Goal: Task Accomplishment & Management: Manage account settings

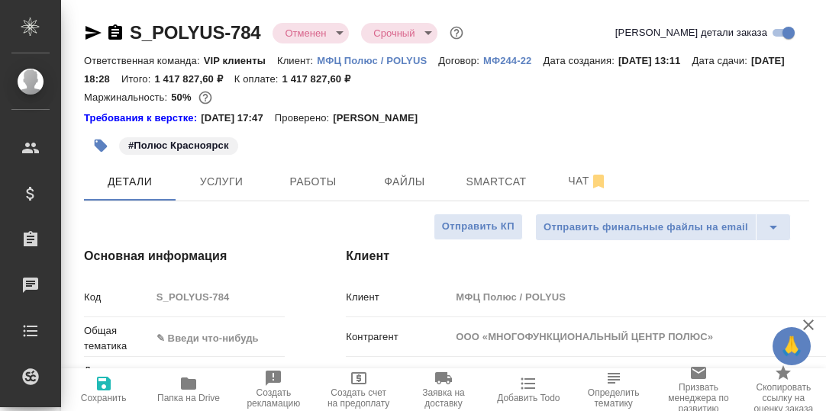
select select "RU"
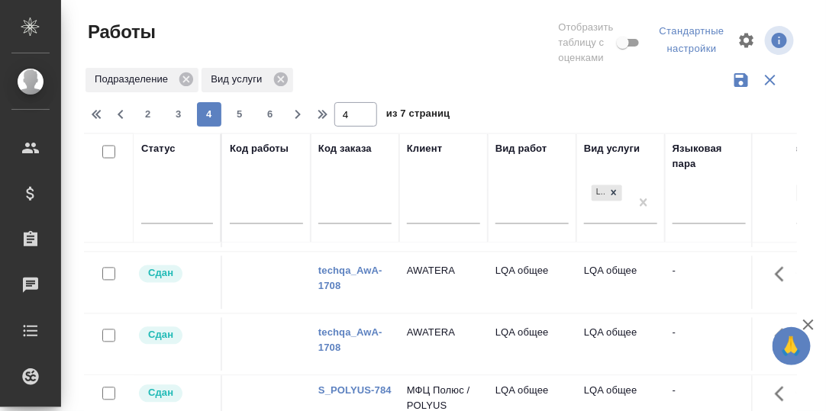
drag, startPoint x: 238, startPoint y: 115, endPoint x: 353, endPoint y: 216, distance: 152.5
click at [238, 115] on span "5" at bounding box center [239, 114] width 24 height 15
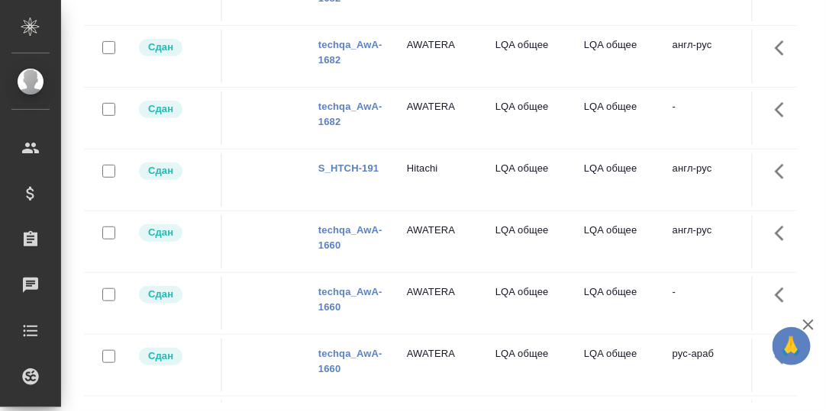
click at [343, 174] on link "S_HTCH-191" at bounding box center [348, 168] width 60 height 11
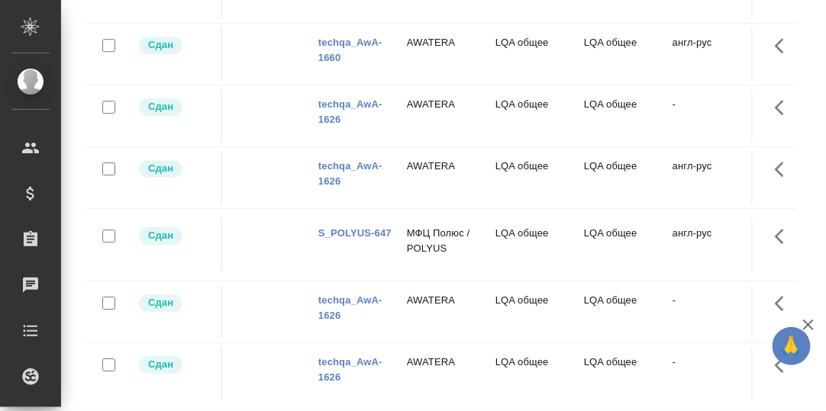
scroll to position [1068, 0]
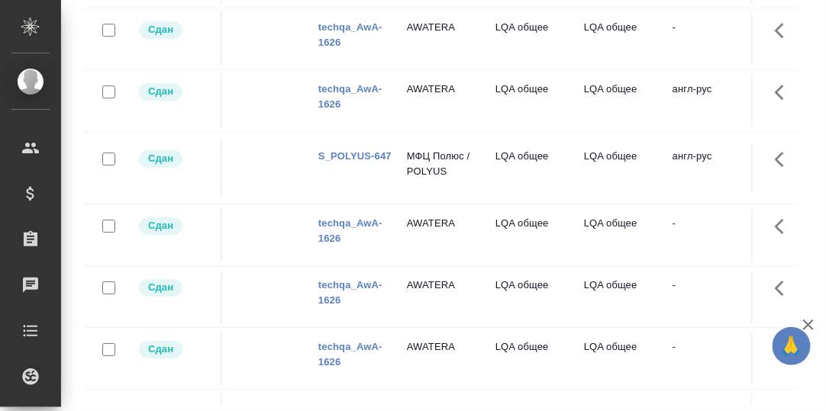
click at [350, 162] on link "S_POLYUS-647" at bounding box center [354, 155] width 73 height 11
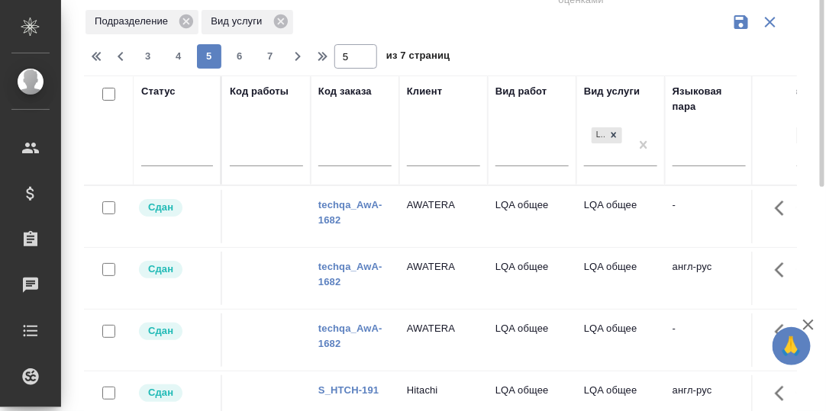
scroll to position [0, 0]
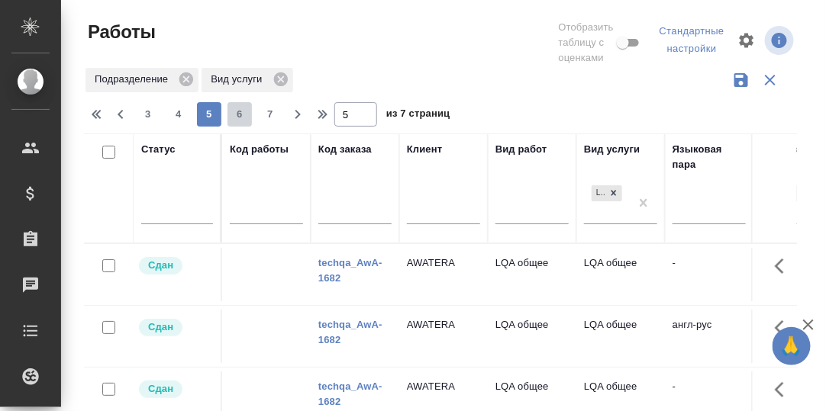
drag, startPoint x: 235, startPoint y: 114, endPoint x: 394, endPoint y: 210, distance: 185.2
click at [235, 115] on span "6" at bounding box center [239, 114] width 24 height 15
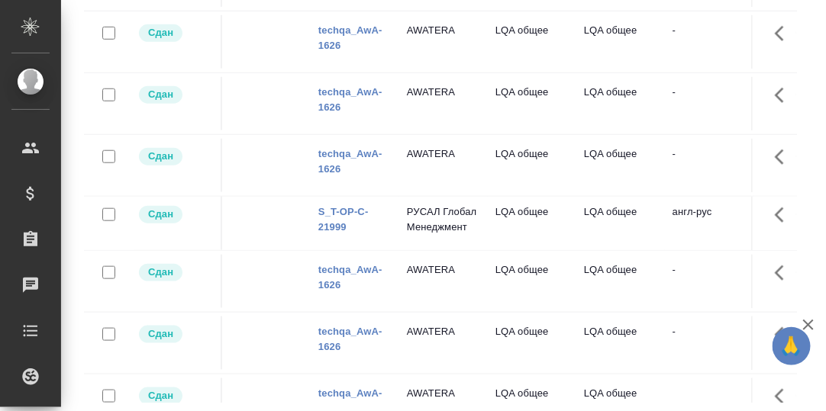
scroll to position [153, 0]
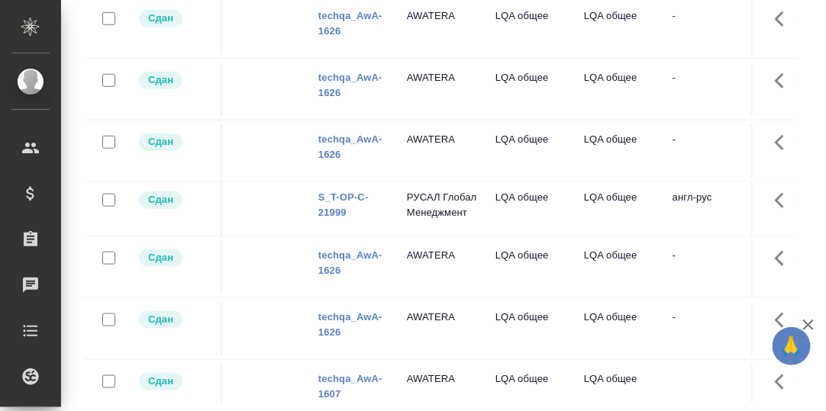
click at [349, 192] on link "S_T-OP-C-21999" at bounding box center [343, 205] width 50 height 27
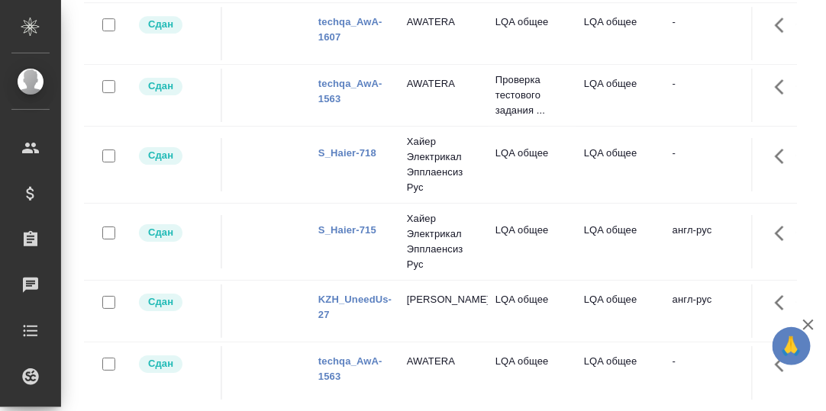
scroll to position [1131, 0]
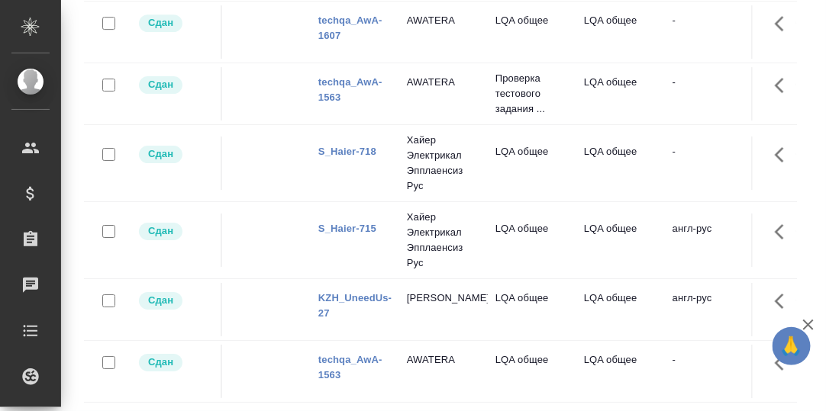
click at [354, 146] on link "S_Haier-718" at bounding box center [347, 151] width 58 height 11
click at [348, 223] on link "S_Haier-715" at bounding box center [347, 228] width 58 height 11
click at [348, 292] on link "KZH_UneedUs-27" at bounding box center [354, 305] width 73 height 27
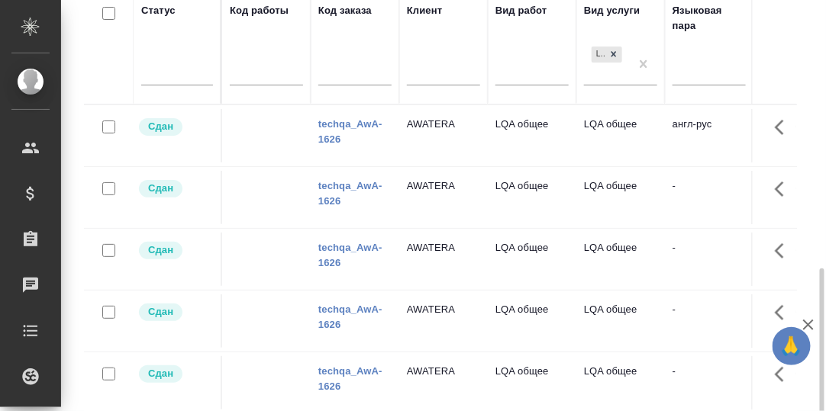
scroll to position [50, 0]
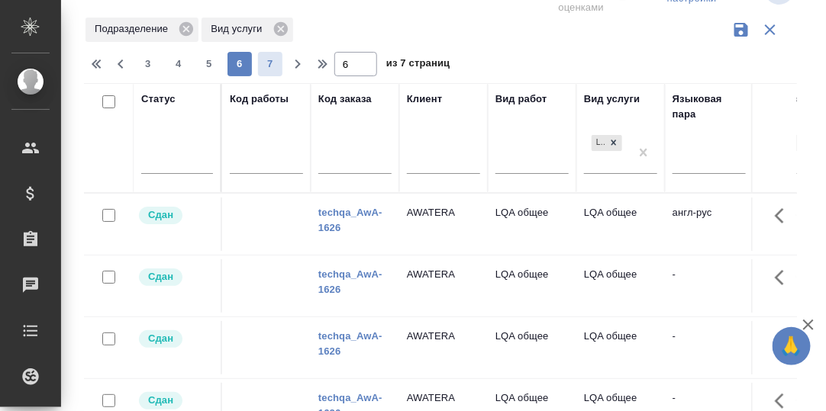
click at [267, 64] on span "7" at bounding box center [270, 63] width 24 height 15
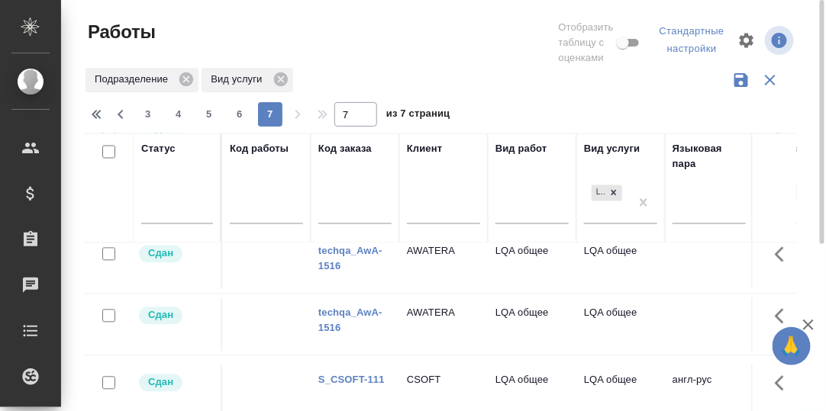
scroll to position [510, 0]
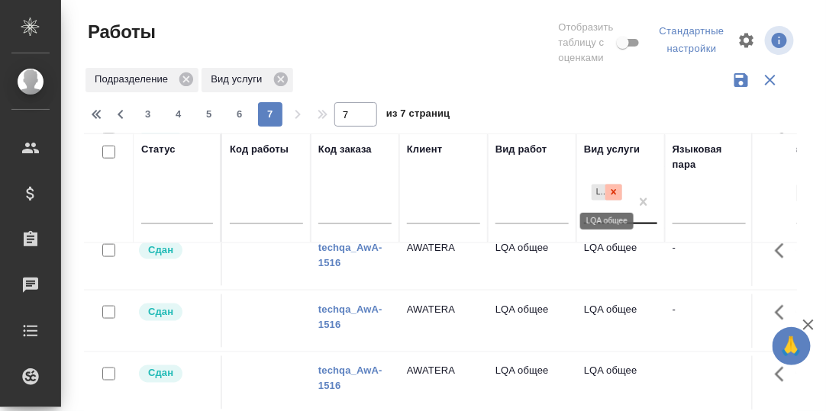
click at [614, 190] on icon at bounding box center [613, 192] width 11 height 11
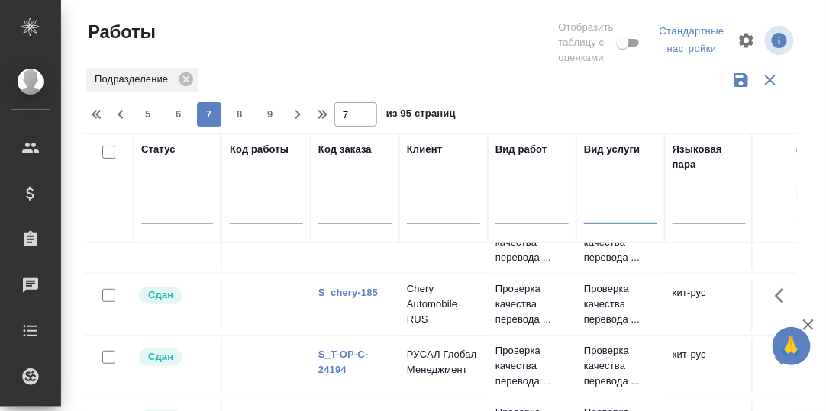
scroll to position [128, 0]
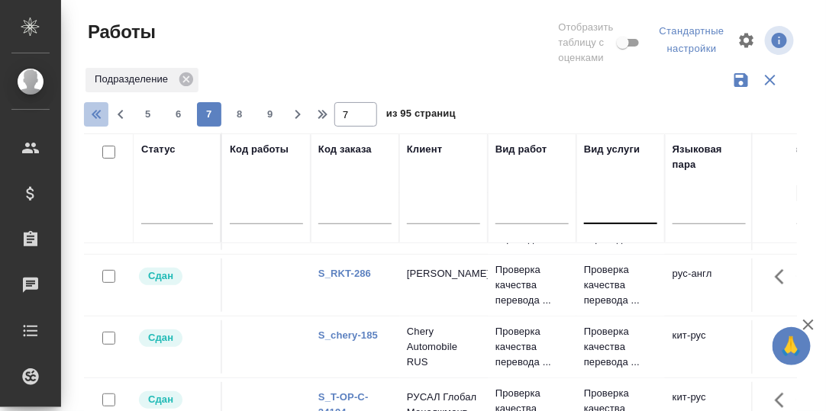
click at [95, 110] on icon "button" at bounding box center [98, 114] width 18 height 18
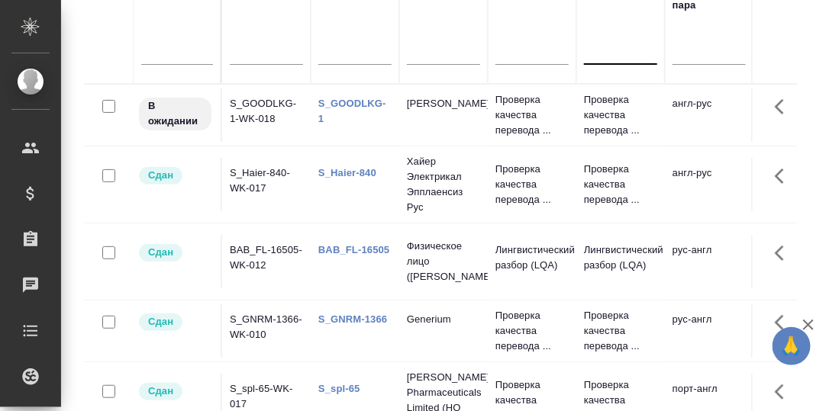
scroll to position [50, 0]
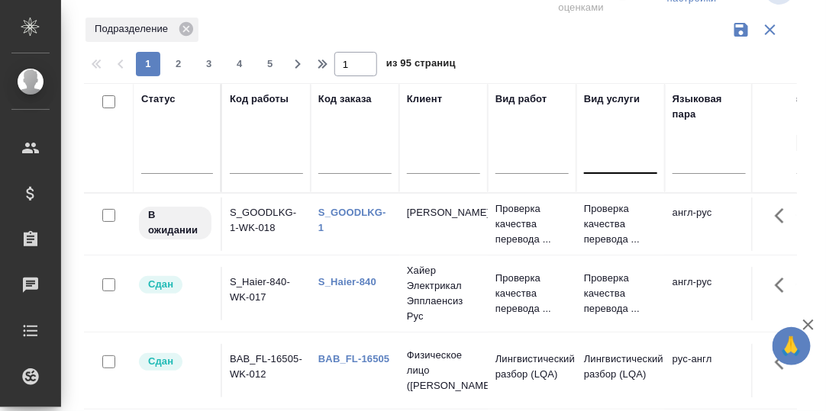
drag, startPoint x: 178, startPoint y: 60, endPoint x: 356, endPoint y: 157, distance: 202.5
click at [178, 60] on span "2" at bounding box center [178, 63] width 24 height 15
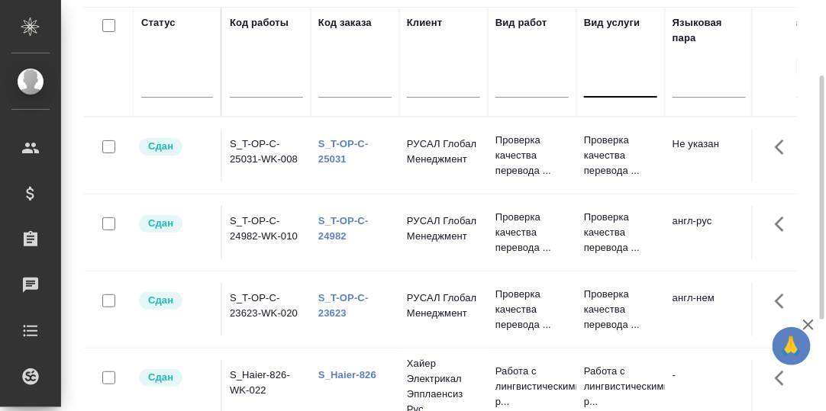
scroll to position [279, 0]
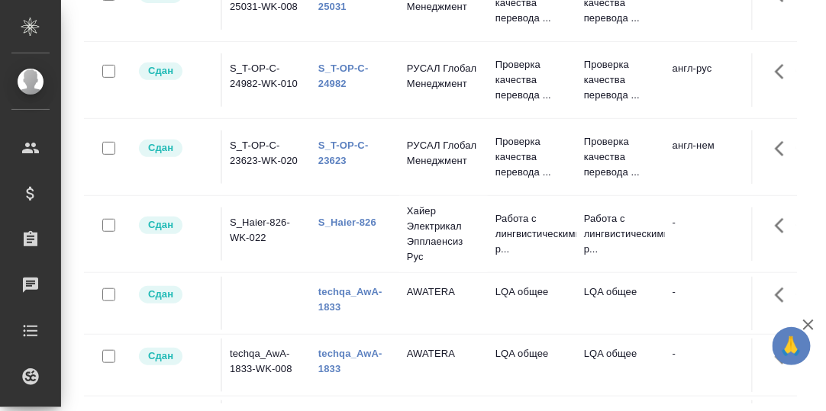
click at [337, 288] on link "techqa_AwA-1833" at bounding box center [350, 299] width 64 height 27
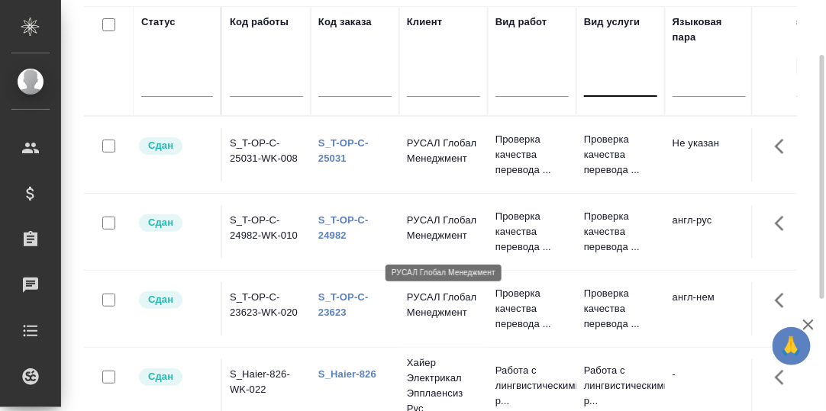
scroll to position [0, 0]
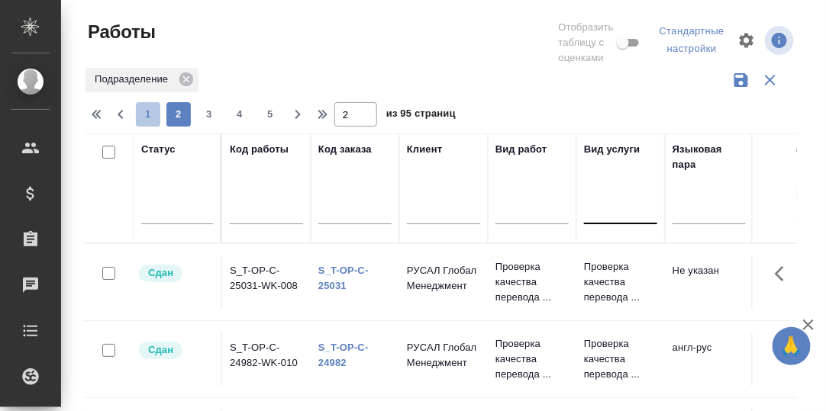
click at [145, 114] on span "1" at bounding box center [148, 114] width 24 height 15
type input "1"
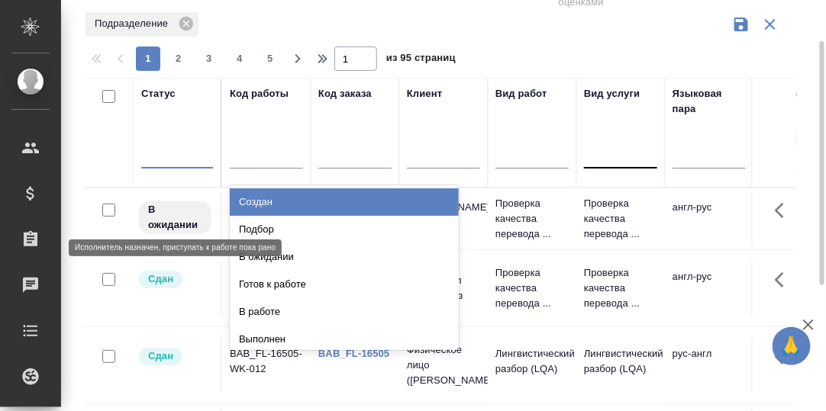
scroll to position [61, 0]
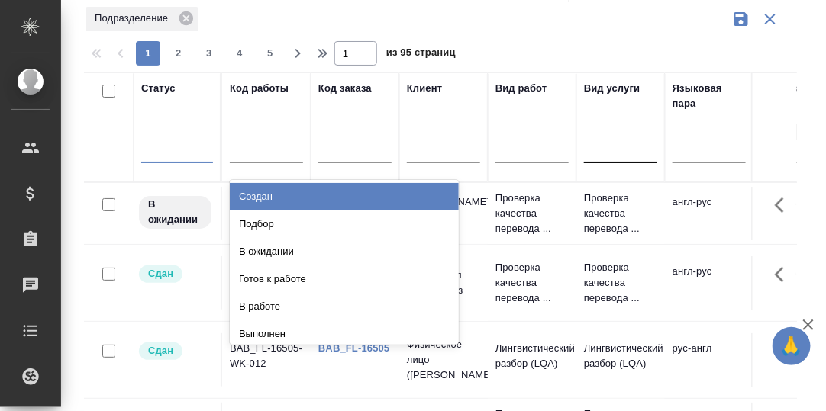
click at [263, 195] on div "Создан" at bounding box center [344, 196] width 229 height 27
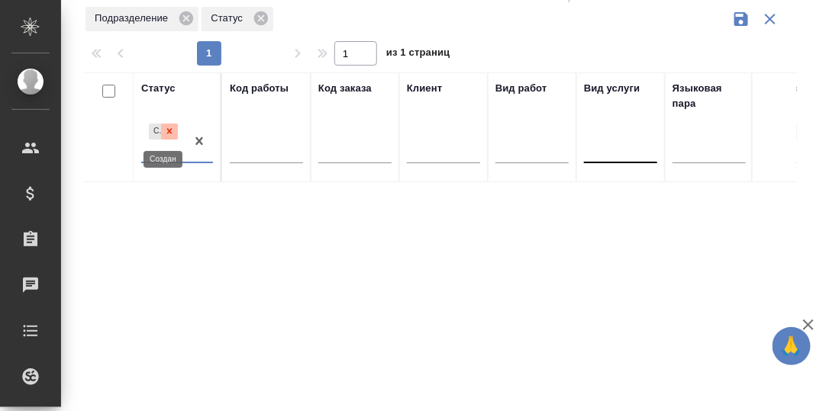
click at [169, 130] on icon at bounding box center [169, 131] width 5 height 5
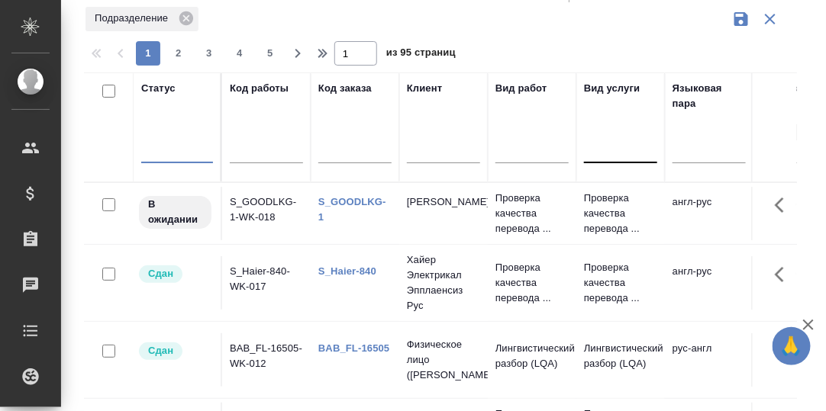
click at [161, 151] on div at bounding box center [177, 148] width 72 height 22
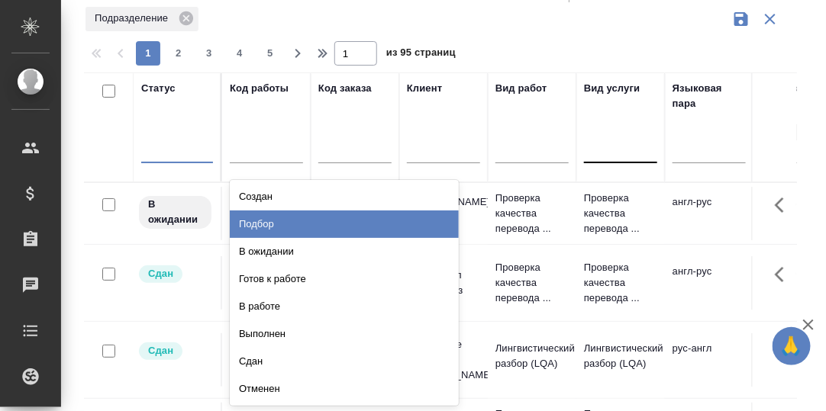
click at [263, 221] on div "Подбор" at bounding box center [344, 224] width 229 height 27
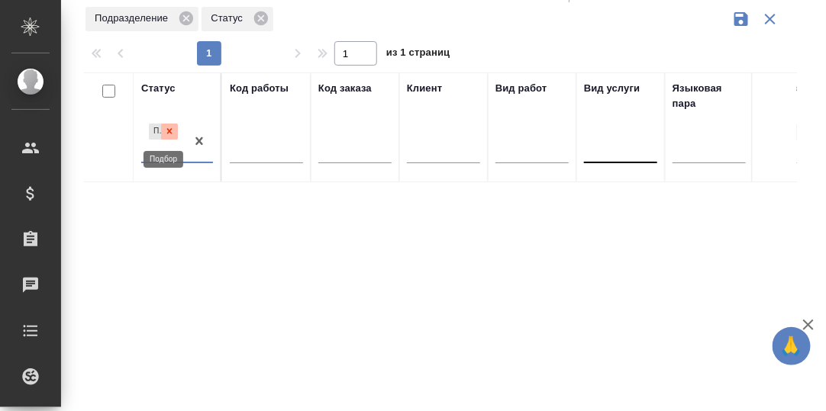
click at [169, 128] on icon at bounding box center [169, 131] width 11 height 11
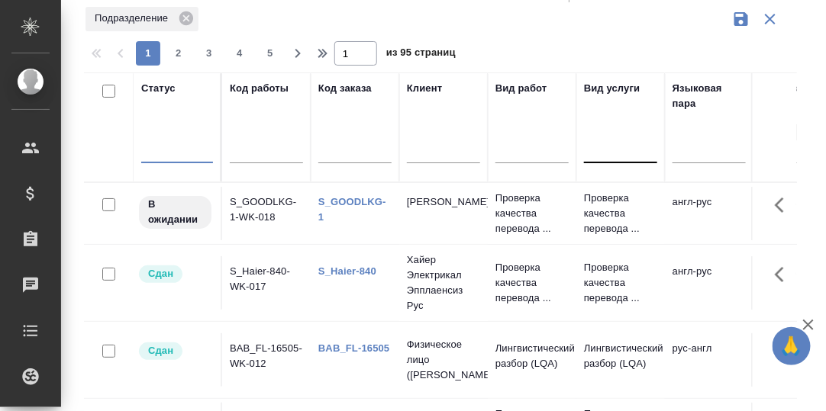
click at [169, 151] on div at bounding box center [177, 148] width 72 height 22
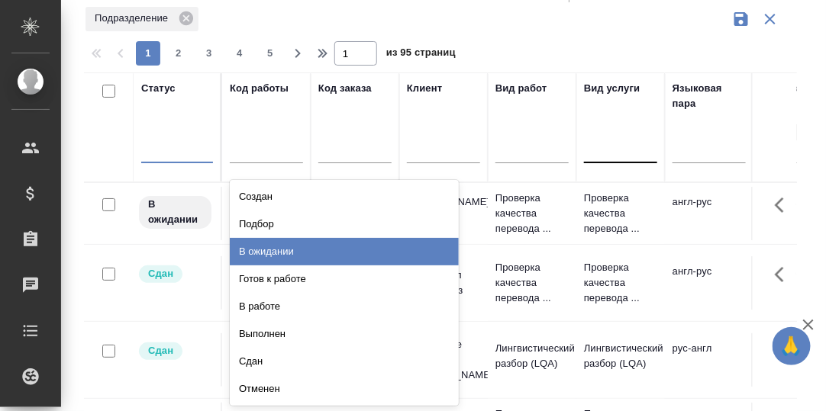
drag, startPoint x: 271, startPoint y: 247, endPoint x: 216, endPoint y: 230, distance: 57.5
click at [271, 248] on div "В ожидании" at bounding box center [344, 251] width 229 height 27
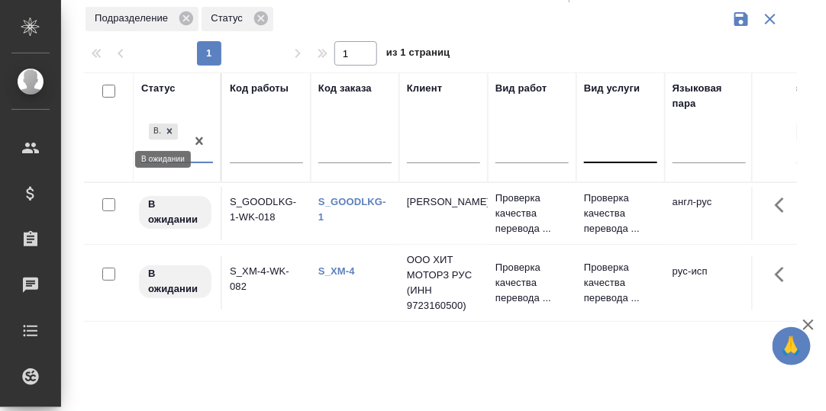
drag, startPoint x: 172, startPoint y: 130, endPoint x: 168, endPoint y: 140, distance: 9.9
click at [171, 131] on icon at bounding box center [169, 131] width 11 height 11
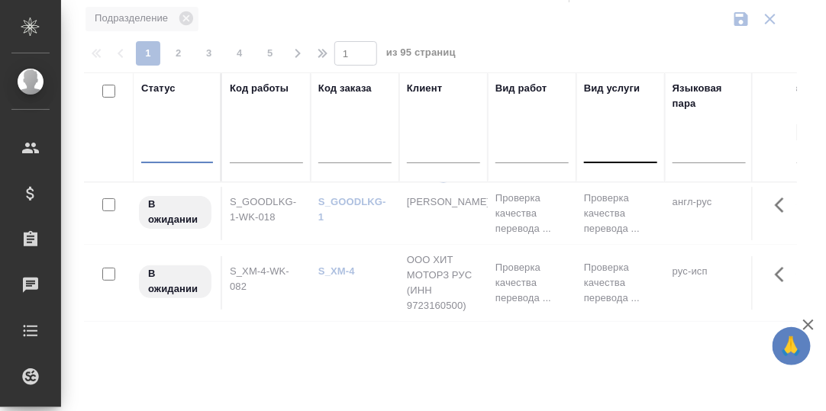
click at [164, 153] on div at bounding box center [177, 148] width 72 height 22
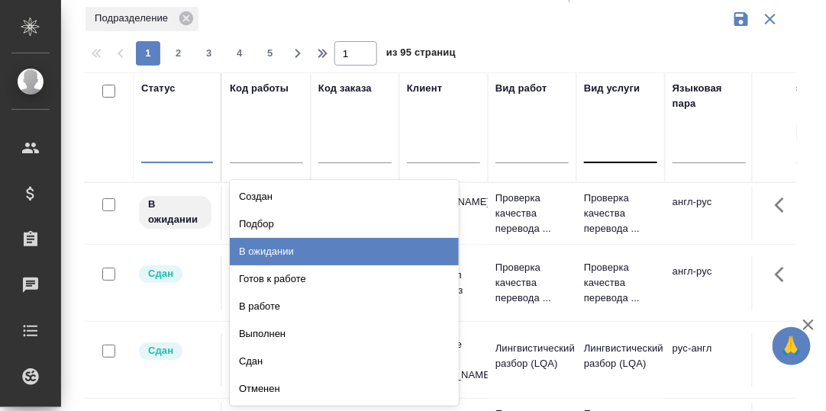
click at [270, 250] on div "В ожидании" at bounding box center [344, 251] width 229 height 27
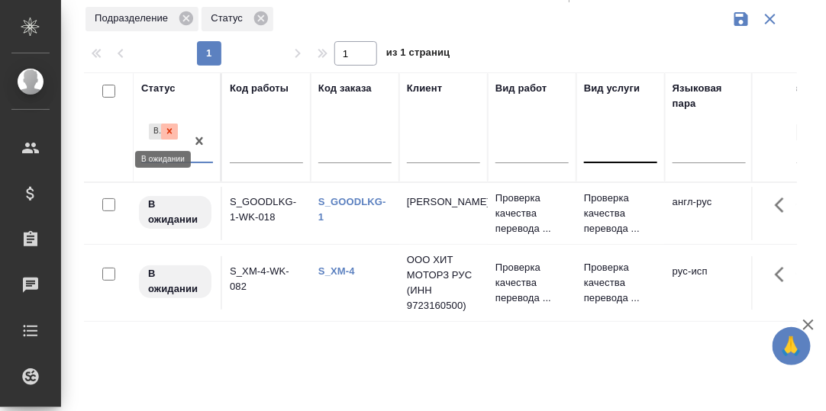
click at [166, 126] on icon at bounding box center [169, 131] width 11 height 11
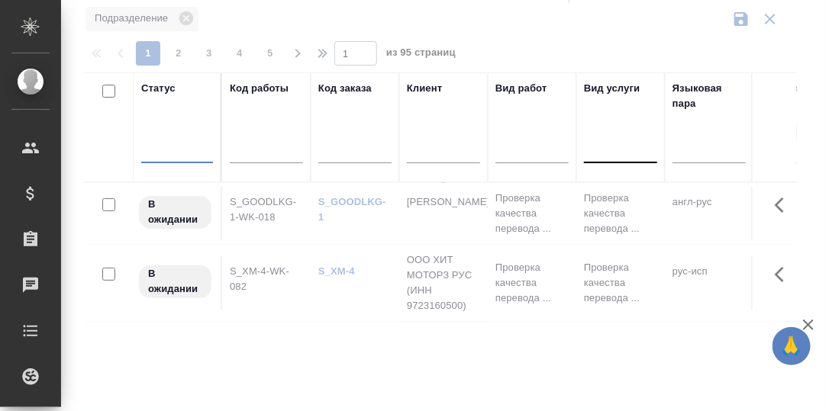
click at [169, 149] on div at bounding box center [177, 148] width 72 height 22
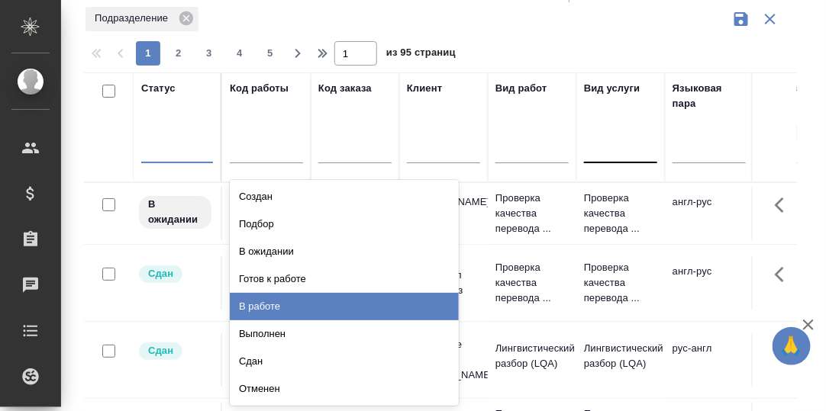
drag, startPoint x: 264, startPoint y: 308, endPoint x: 214, endPoint y: 298, distance: 51.3
click at [263, 308] on div "В работе" at bounding box center [344, 306] width 229 height 27
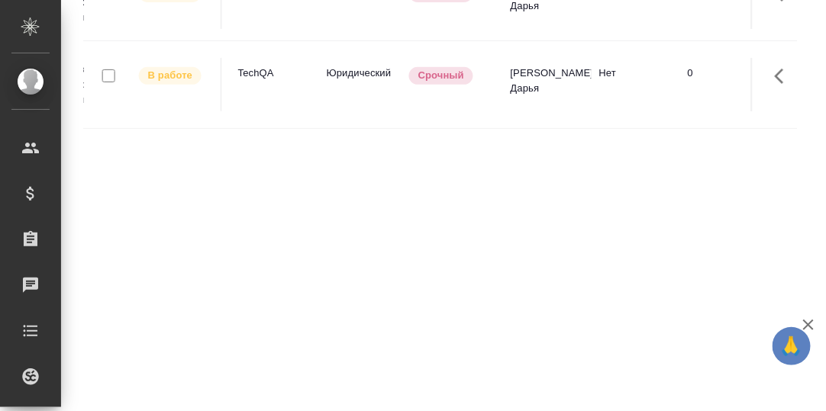
scroll to position [0, 0]
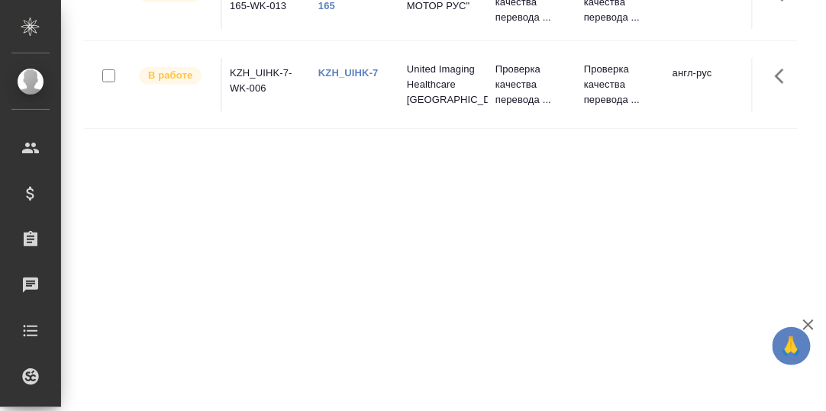
click at [346, 69] on link "KZH_UIHK-7" at bounding box center [348, 72] width 60 height 11
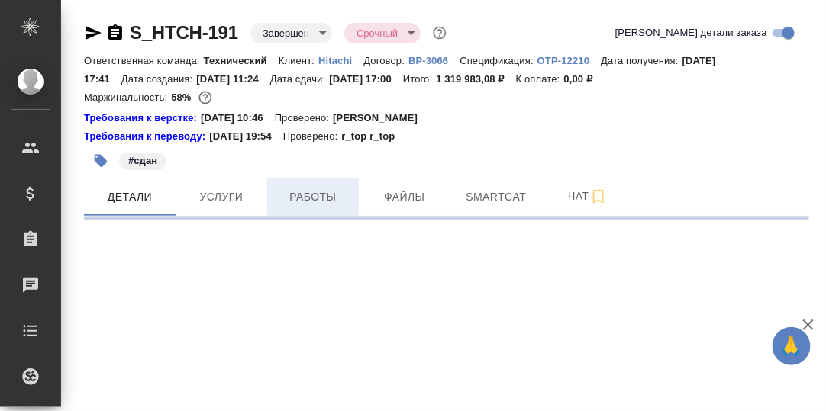
select select "RU"
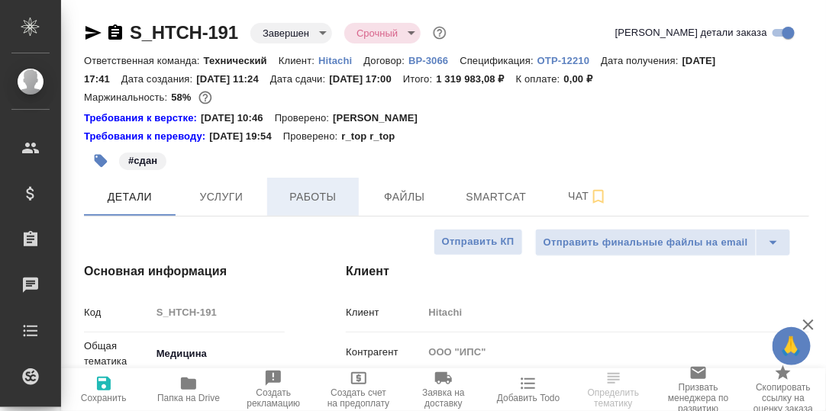
type textarea "x"
type input "Сергеева Анастасия"
type input "[PERSON_NAME]pavlova"
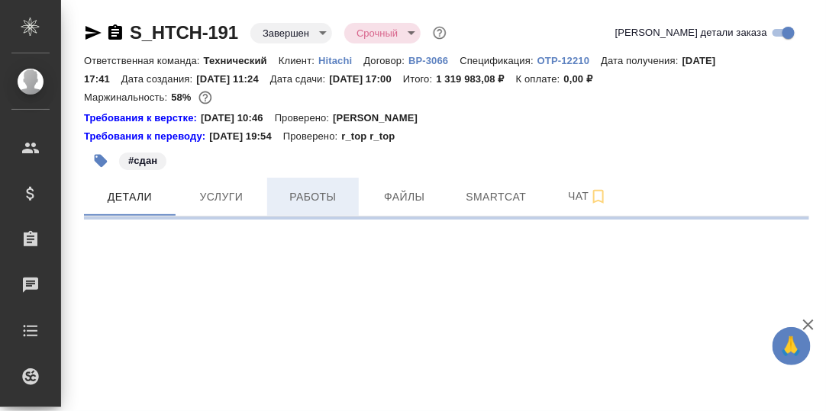
select select "RU"
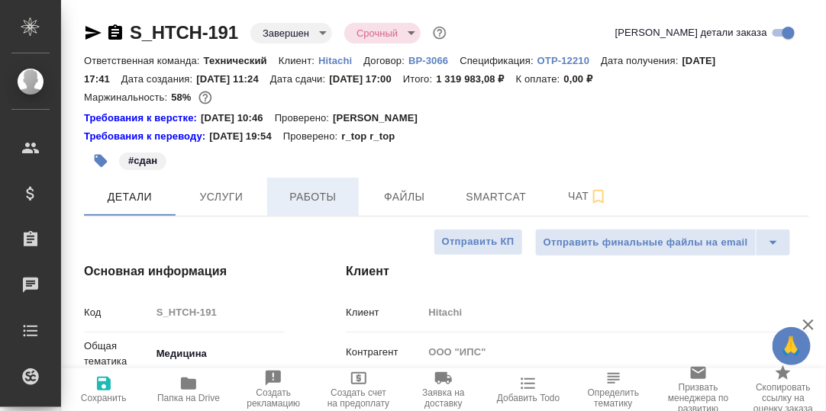
type textarea "x"
click at [317, 201] on span "Работы" at bounding box center [312, 197] width 73 height 19
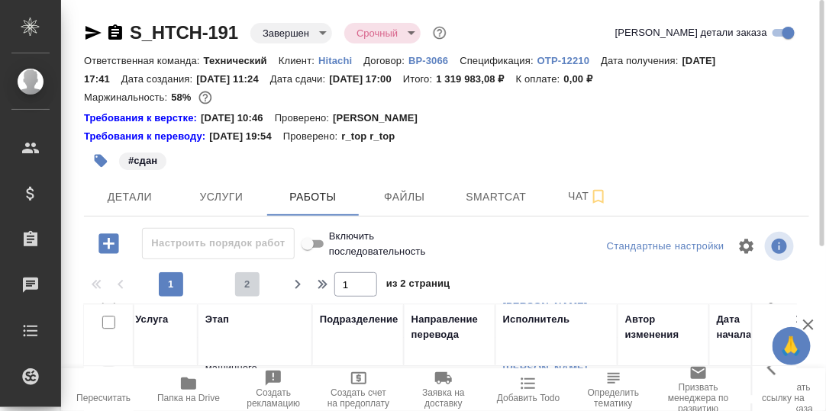
drag, startPoint x: 245, startPoint y: 277, endPoint x: 599, endPoint y: 302, distance: 355.0
click at [246, 277] on span "2" at bounding box center [247, 284] width 24 height 15
type input "2"
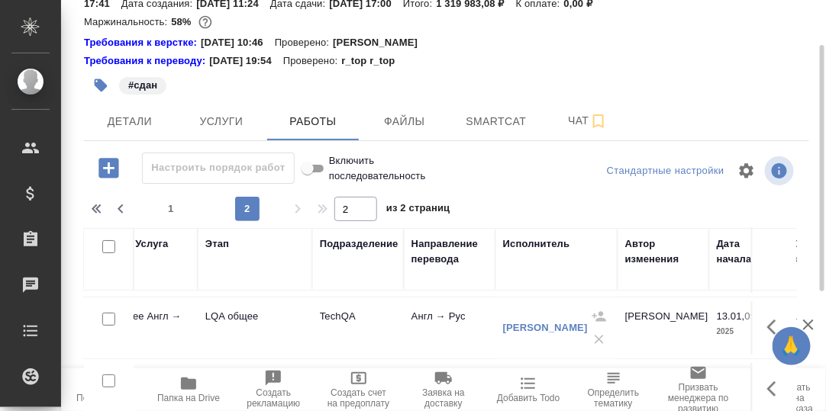
scroll to position [101, 234]
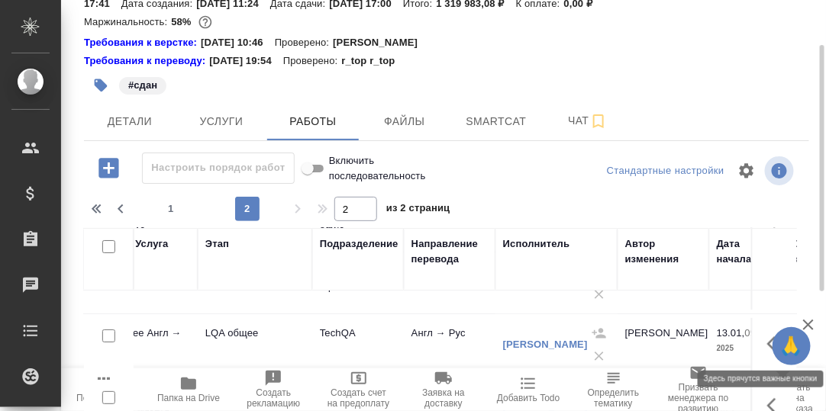
click at [767, 340] on icon "button" at bounding box center [776, 344] width 18 height 18
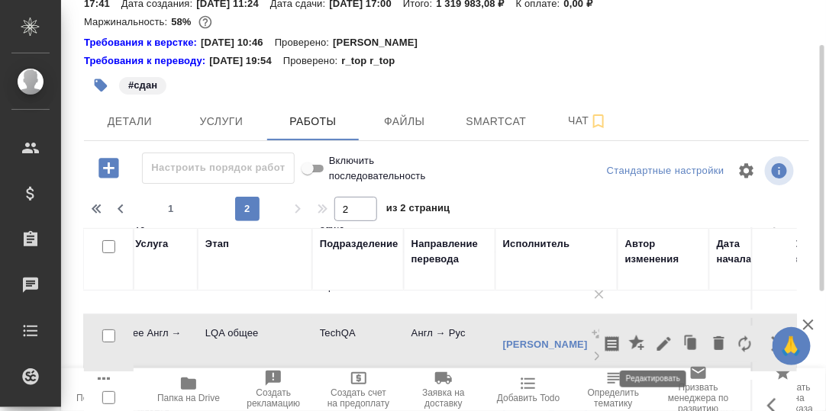
click at [657, 343] on icon "button" at bounding box center [664, 344] width 14 height 14
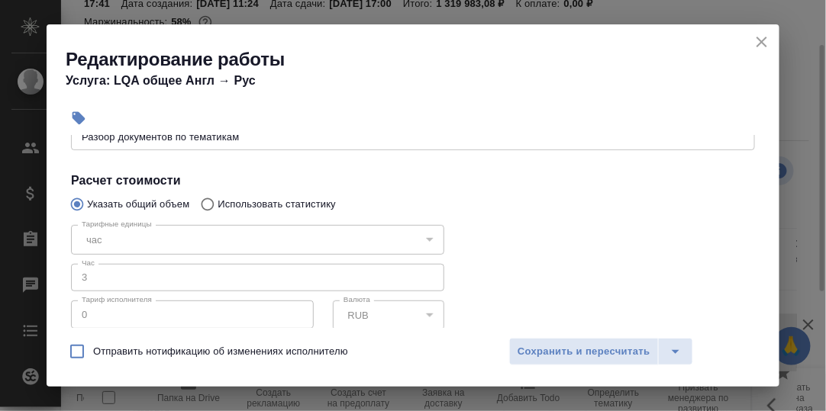
scroll to position [229, 0]
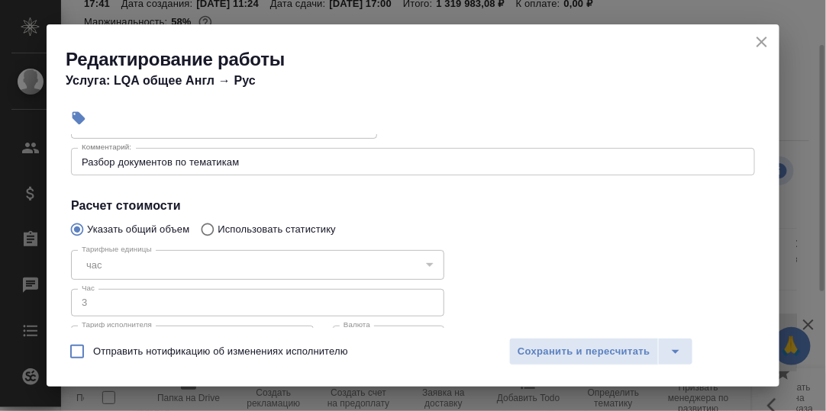
drag, startPoint x: 767, startPoint y: 43, endPoint x: 748, endPoint y: 40, distance: 19.5
click at [766, 43] on icon "close" at bounding box center [761, 42] width 18 height 18
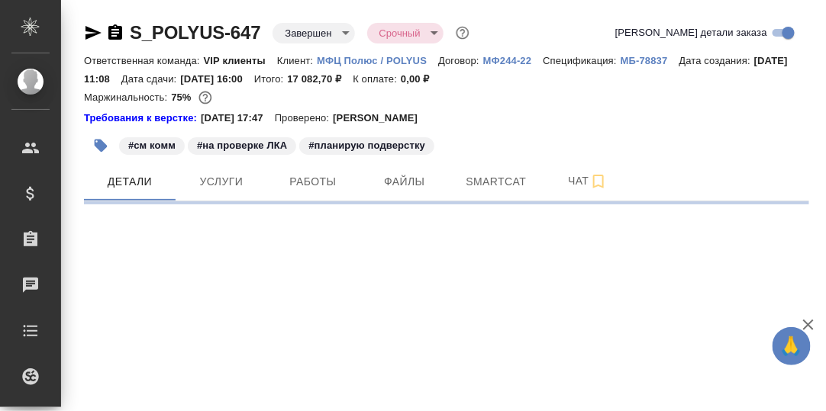
select select "RU"
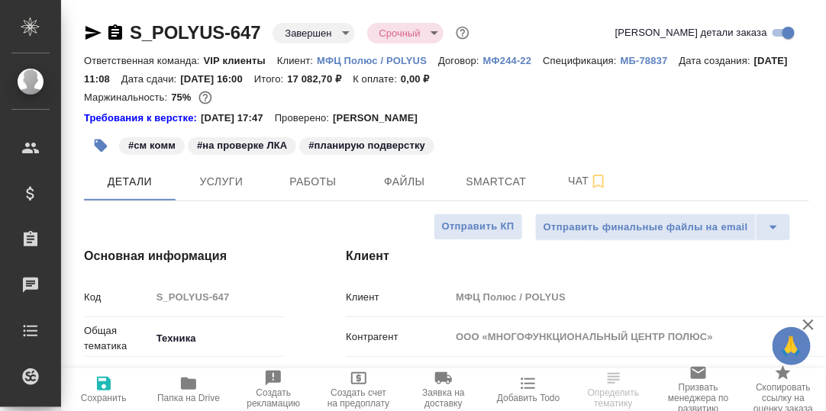
type textarea "x"
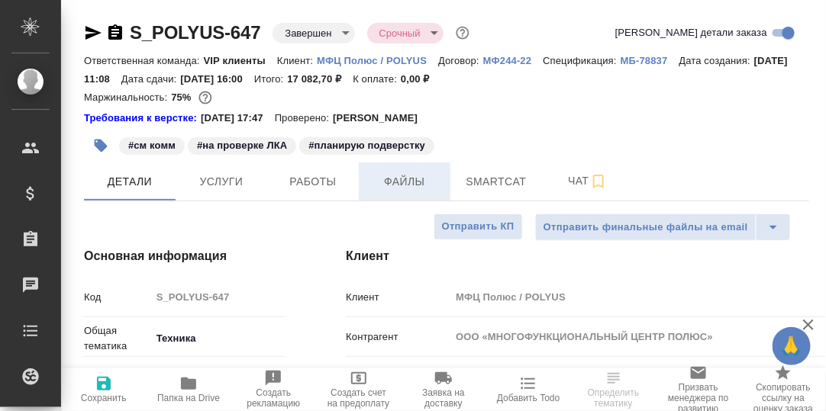
type textarea "x"
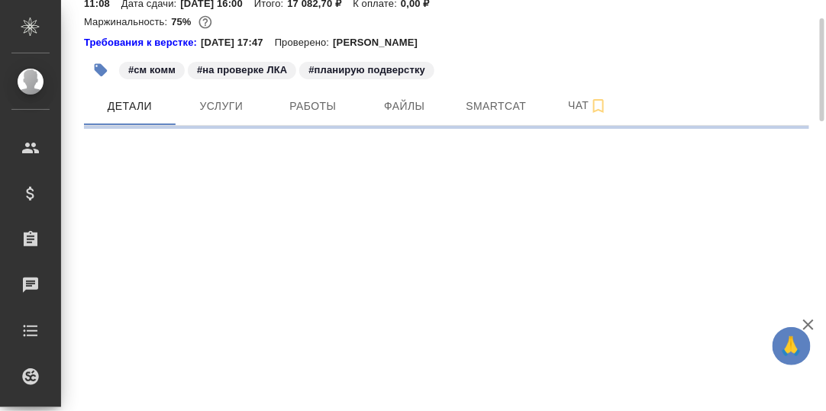
select select "RU"
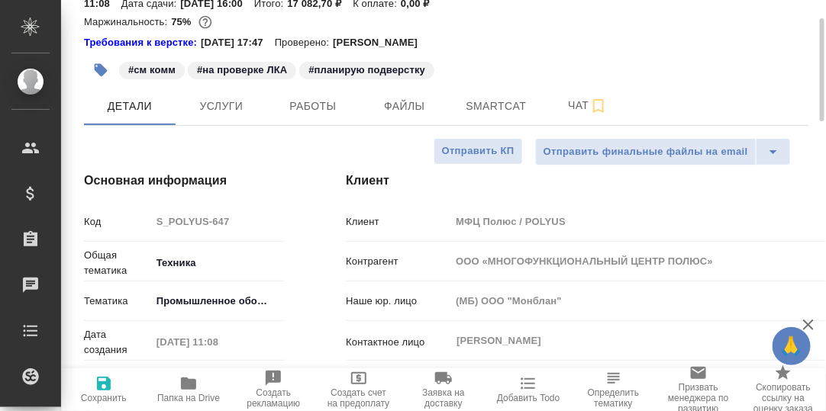
type textarea "x"
drag, startPoint x: 322, startPoint y: 108, endPoint x: 405, endPoint y: 153, distance: 94.6
click at [323, 108] on span "Работы" at bounding box center [312, 106] width 73 height 19
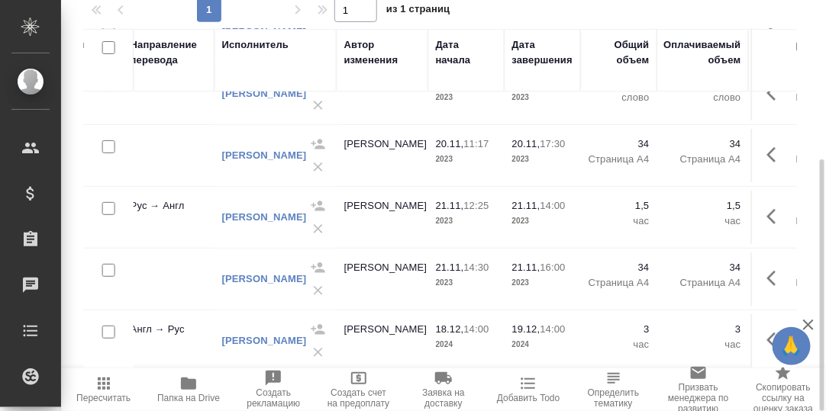
scroll to position [98, 574]
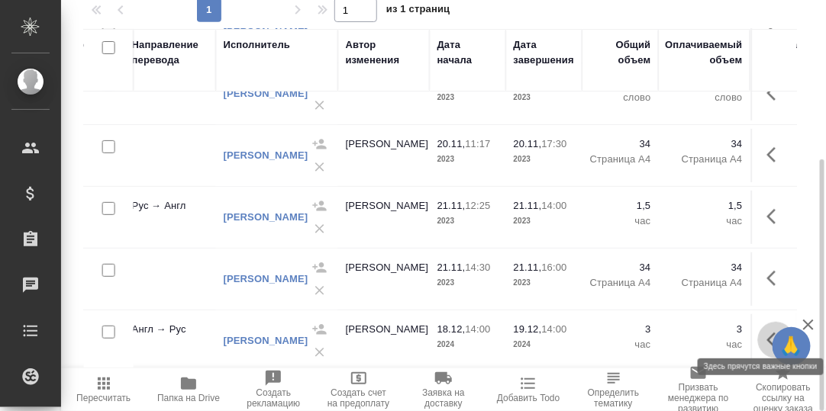
click at [767, 331] on icon "button" at bounding box center [776, 340] width 18 height 18
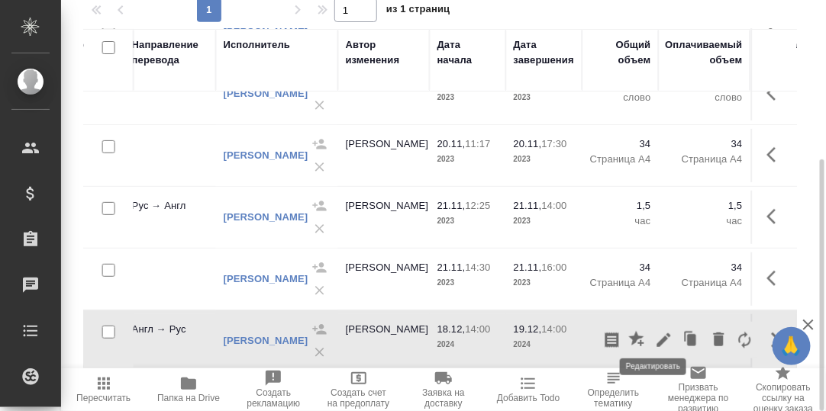
click at [657, 333] on icon "button" at bounding box center [664, 340] width 14 height 14
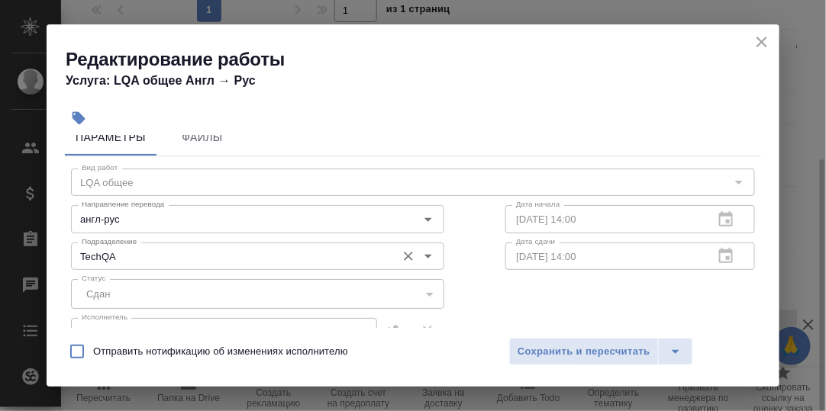
scroll to position [0, 0]
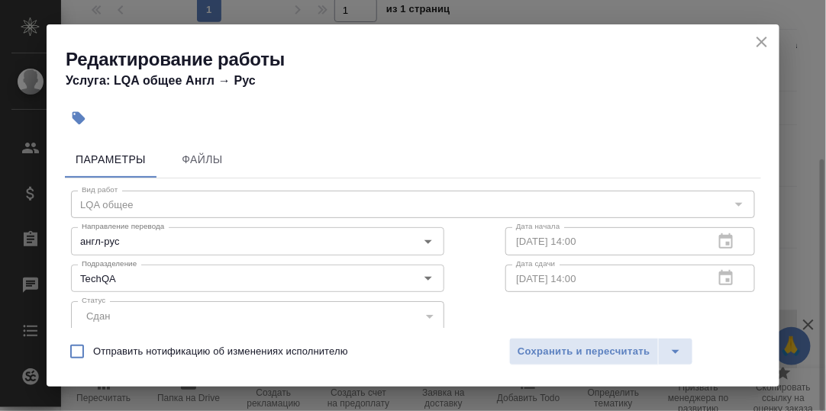
click at [760, 42] on icon "close" at bounding box center [761, 42] width 11 height 11
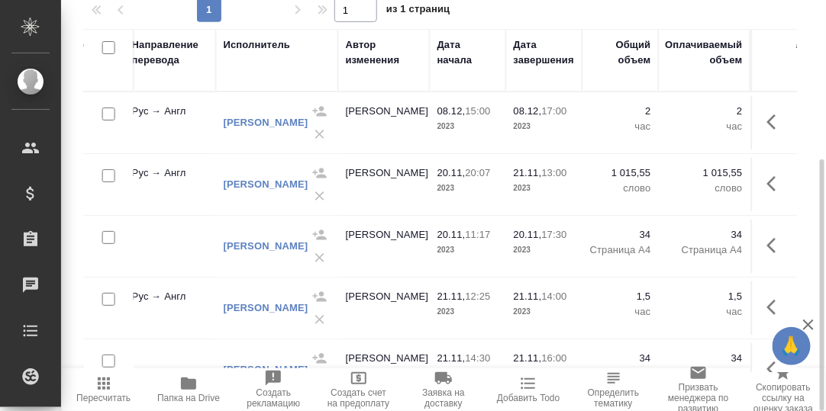
scroll to position [31, 0]
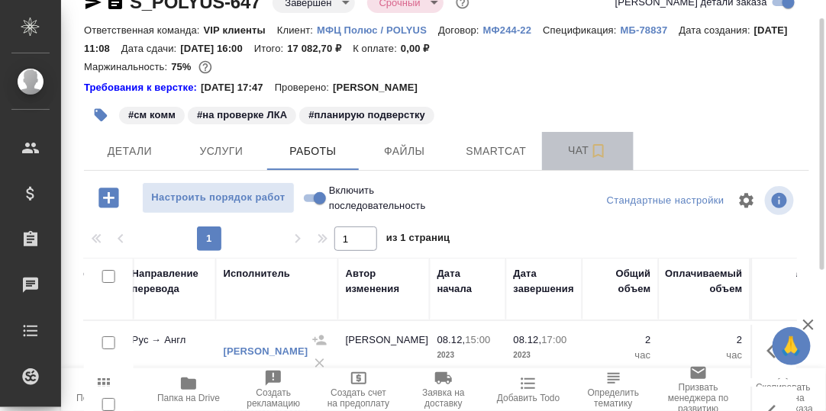
click at [579, 150] on span "Чат" at bounding box center [587, 150] width 73 height 19
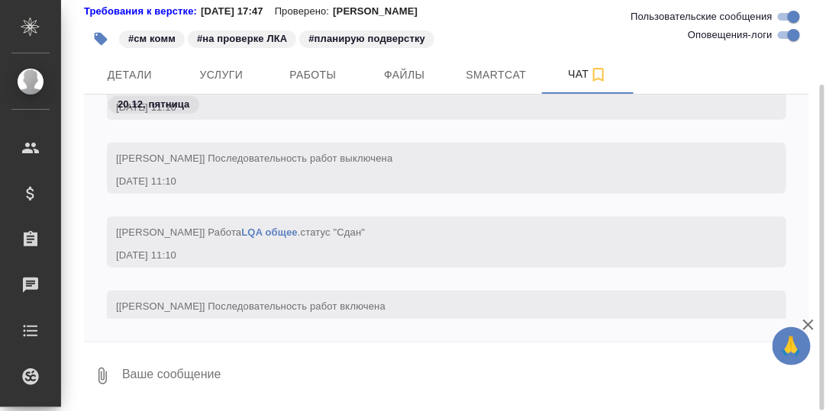
scroll to position [12523, 0]
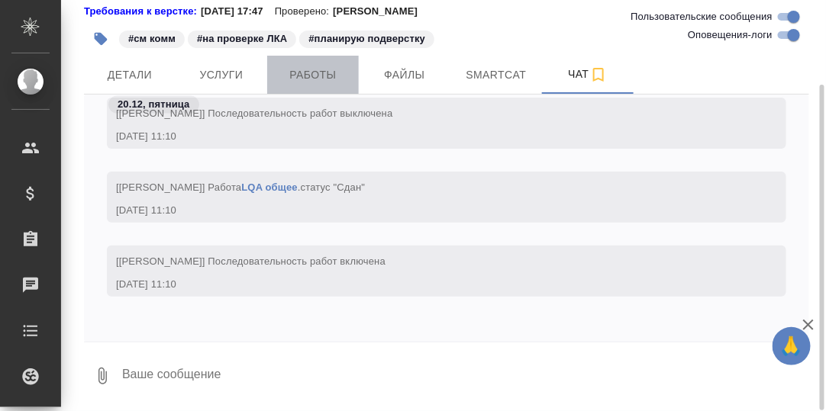
click at [311, 76] on span "Работы" at bounding box center [312, 75] width 73 height 19
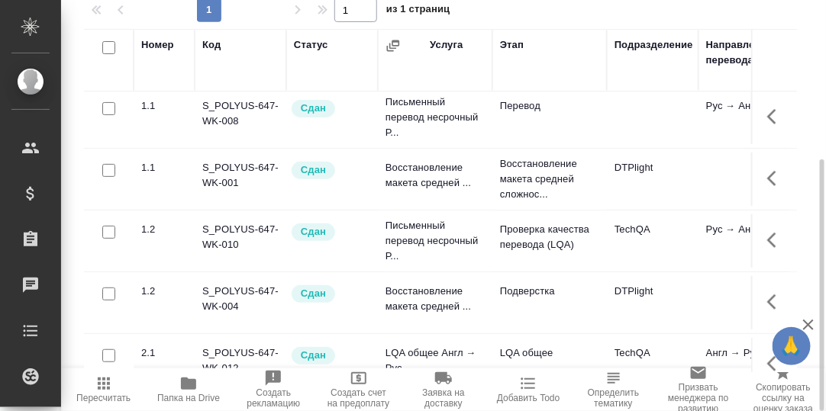
scroll to position [98, 0]
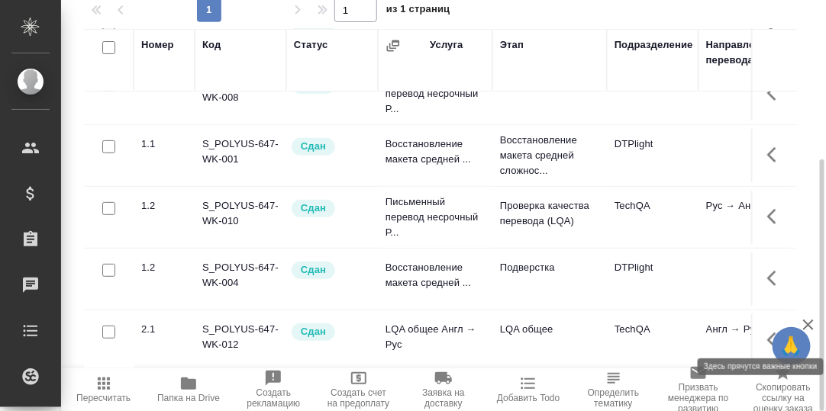
click at [767, 333] on icon "button" at bounding box center [771, 340] width 9 height 15
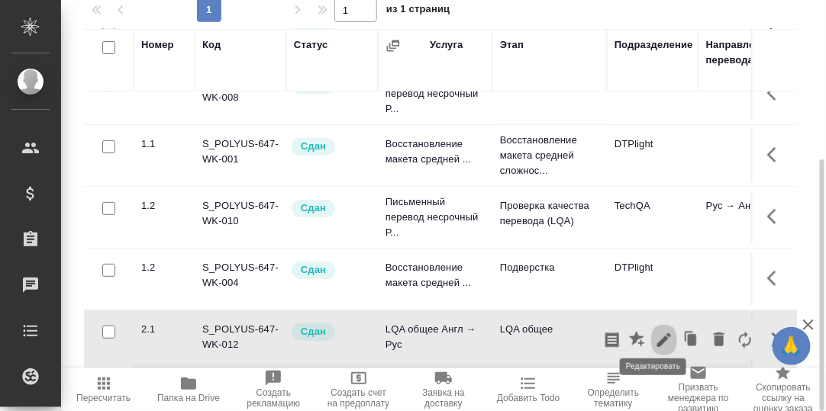
click at [657, 333] on icon "button" at bounding box center [664, 340] width 14 height 14
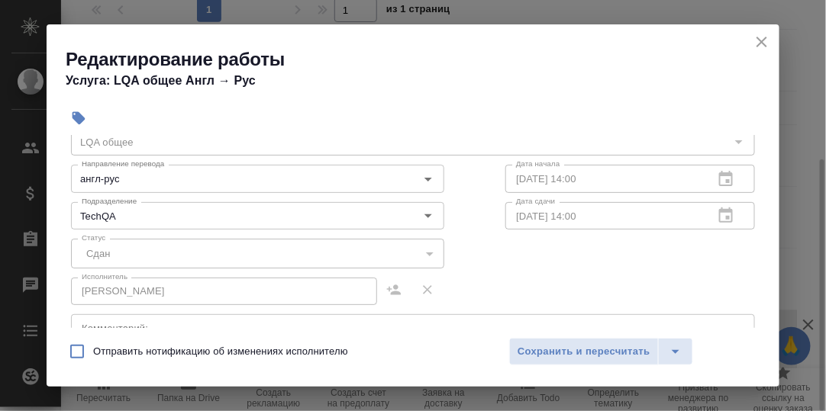
scroll to position [0, 0]
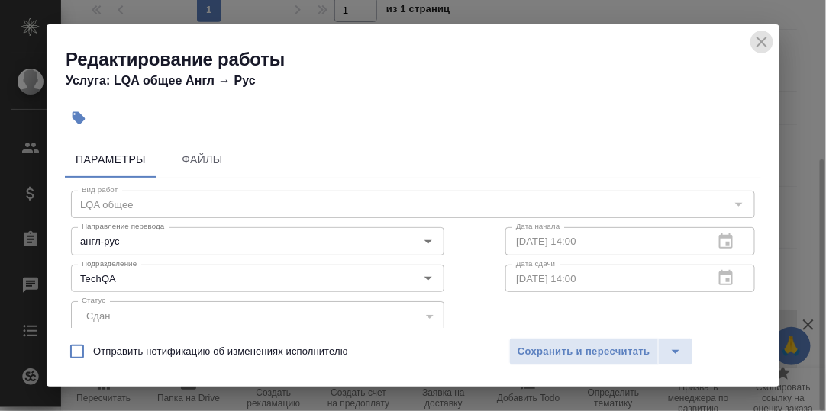
drag, startPoint x: 766, startPoint y: 43, endPoint x: 744, endPoint y: 61, distance: 28.2
click at [765, 43] on icon "close" at bounding box center [761, 42] width 18 height 18
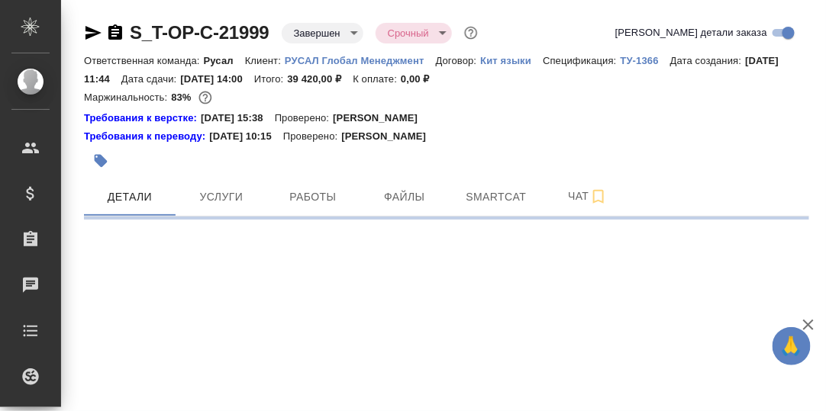
select select "RU"
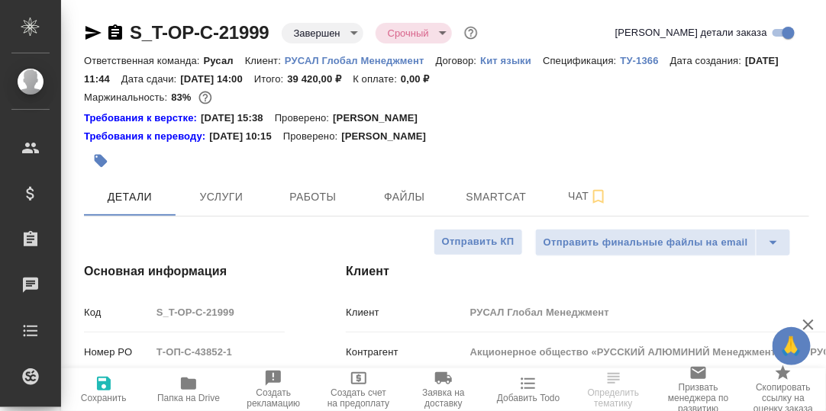
type textarea "x"
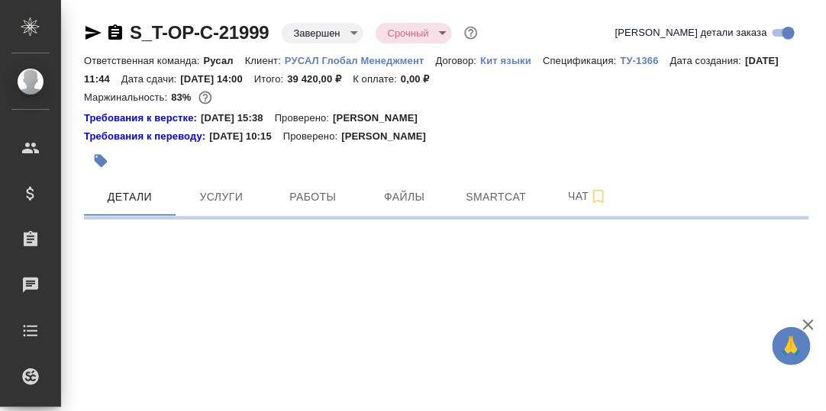
select select "RU"
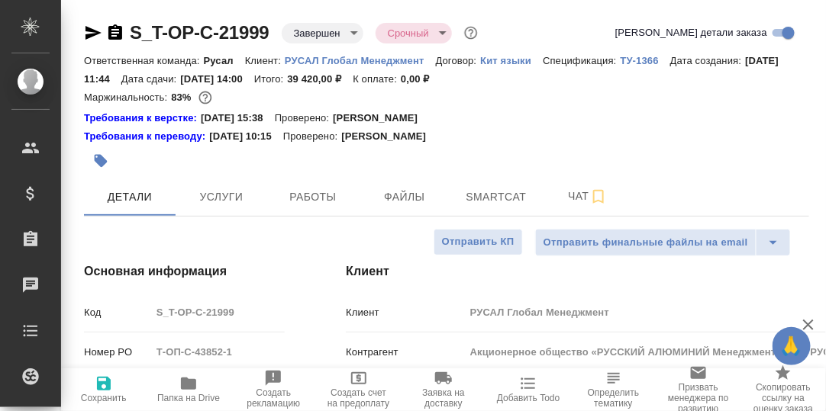
type textarea "x"
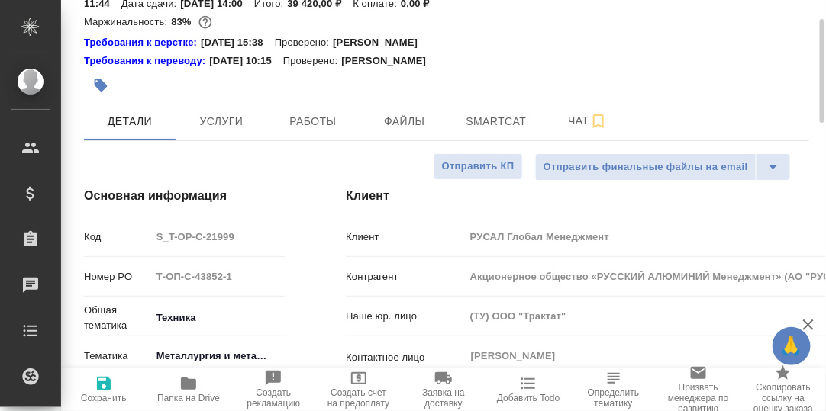
scroll to position [152, 0]
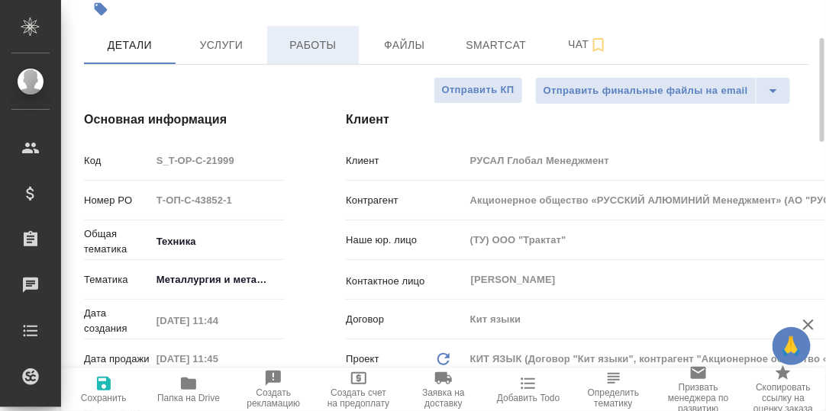
click at [307, 47] on span "Работы" at bounding box center [312, 45] width 73 height 19
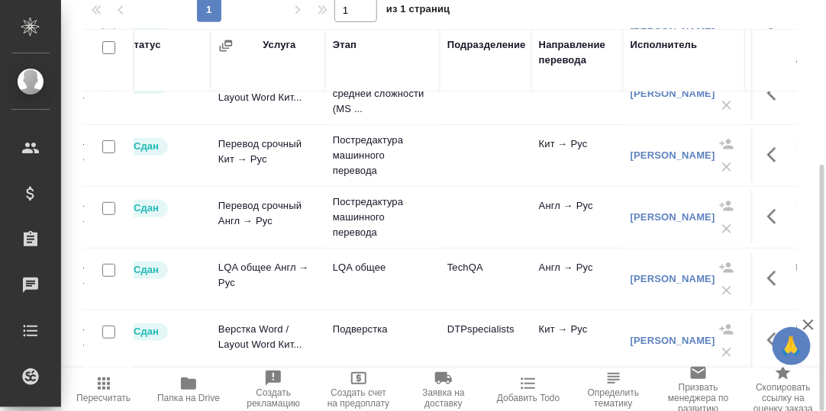
scroll to position [98, 124]
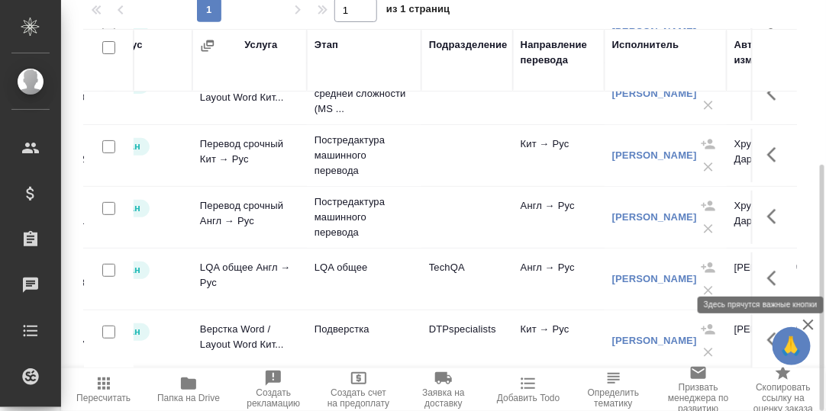
click at [767, 269] on icon "button" at bounding box center [776, 278] width 18 height 18
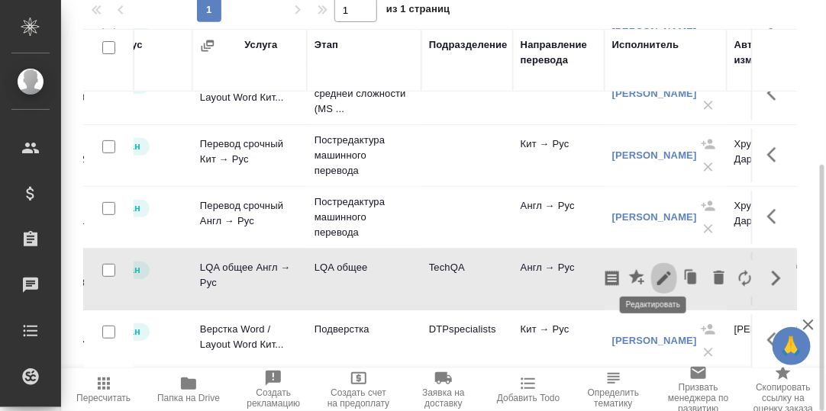
click at [657, 272] on icon "button" at bounding box center [664, 279] width 14 height 14
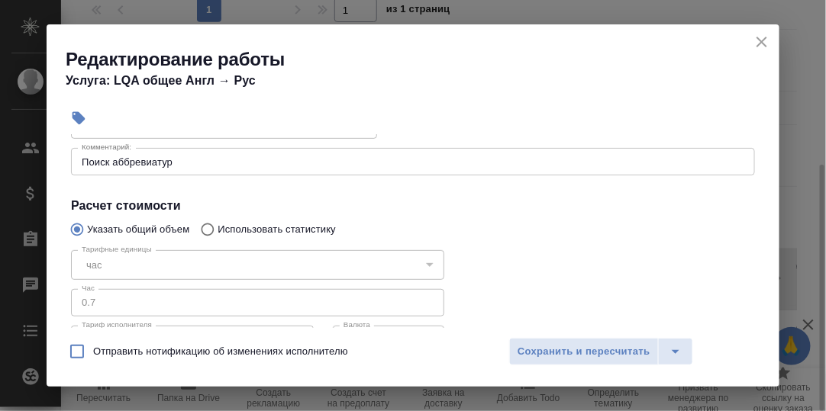
scroll to position [305, 0]
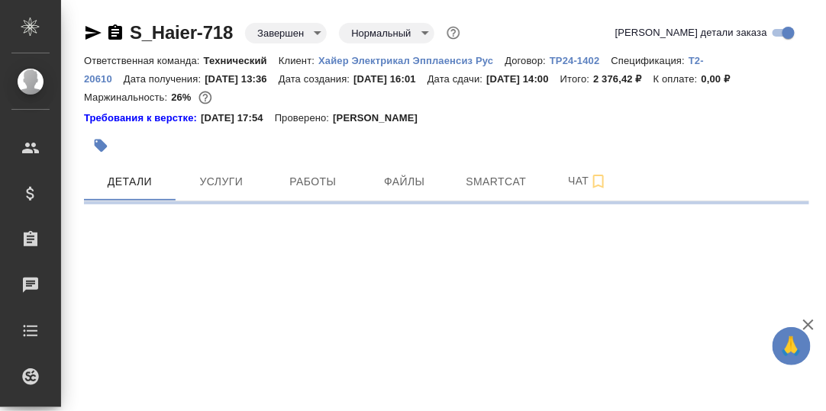
select select "RU"
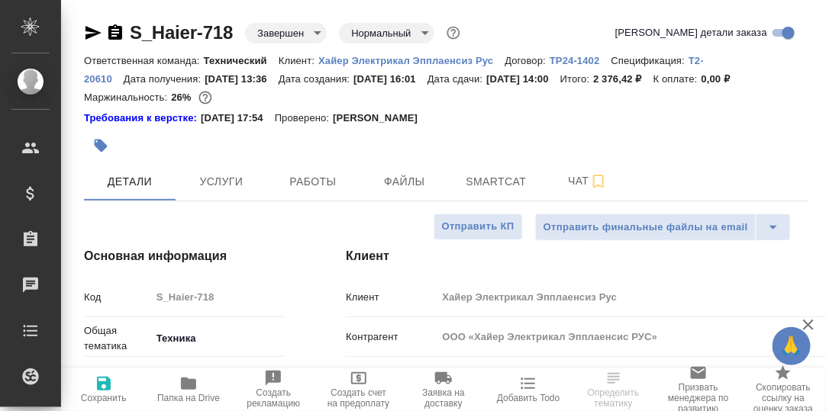
type textarea "x"
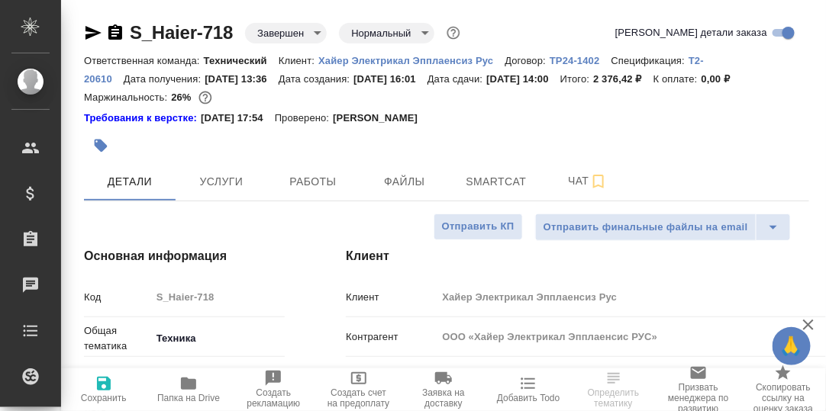
type textarea "x"
click at [321, 181] on span "Работы" at bounding box center [312, 181] width 73 height 19
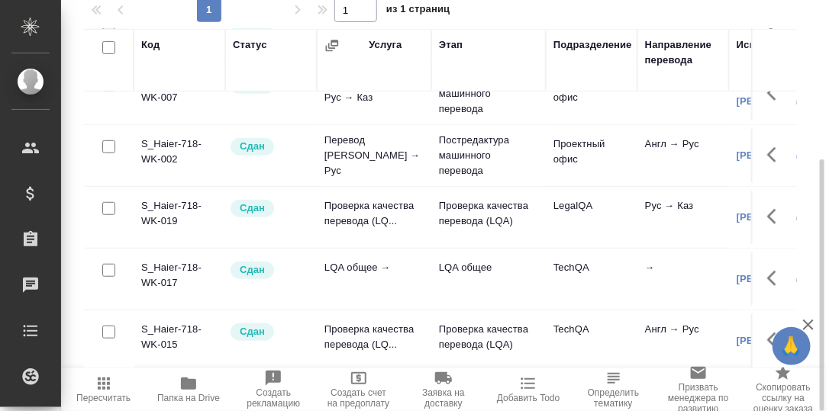
scroll to position [222, 0]
click at [767, 269] on icon "button" at bounding box center [776, 278] width 18 height 18
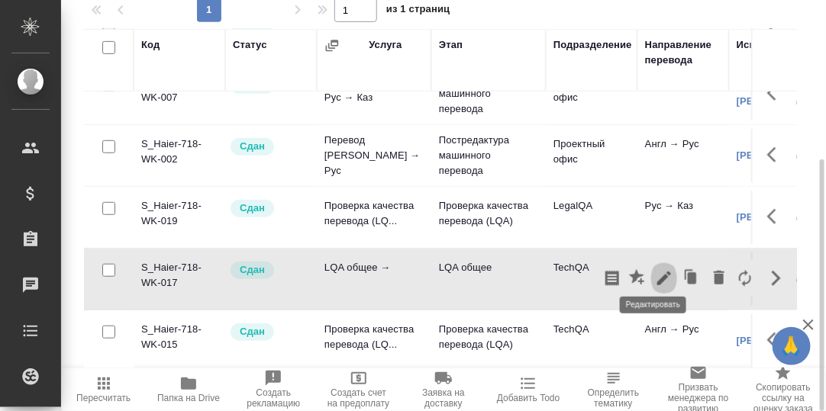
click at [657, 272] on icon "button" at bounding box center [664, 279] width 14 height 14
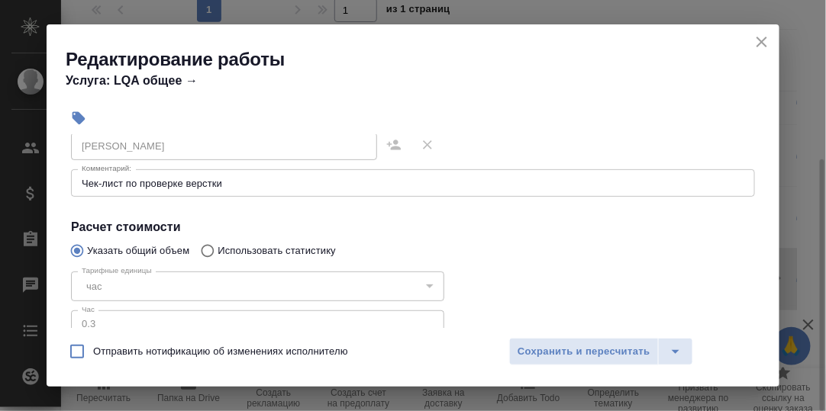
scroll to position [229, 0]
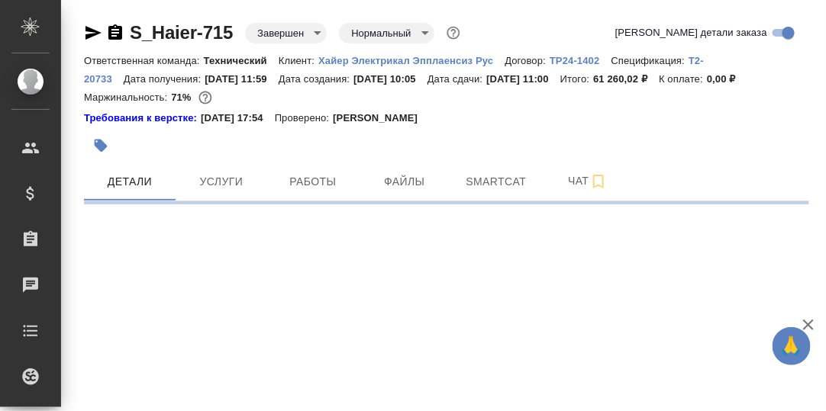
select select "RU"
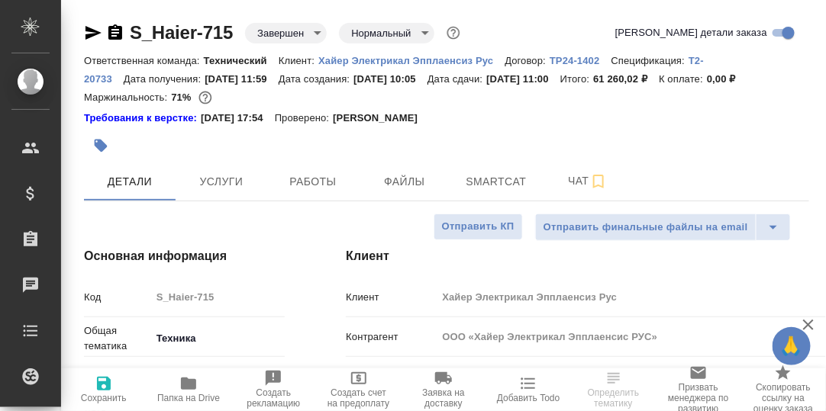
type textarea "x"
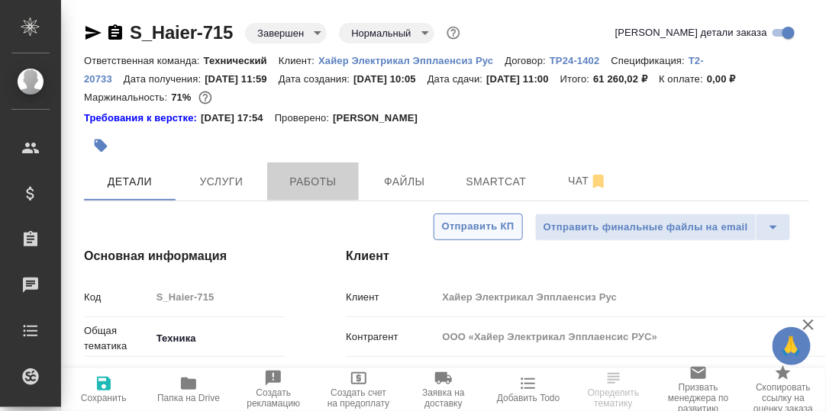
drag, startPoint x: 320, startPoint y: 176, endPoint x: 500, endPoint y: 215, distance: 184.2
click at [320, 179] on span "Работы" at bounding box center [312, 181] width 73 height 19
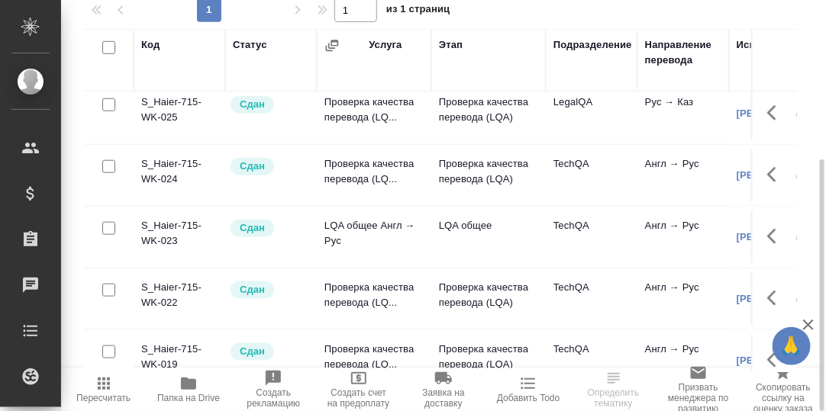
scroll to position [381, 0]
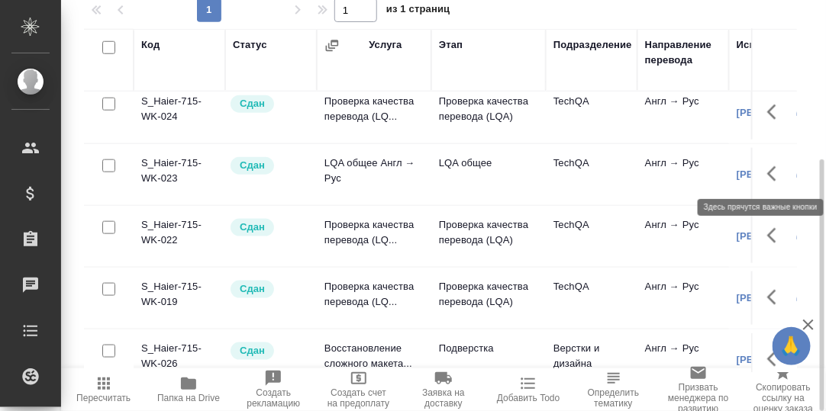
drag, startPoint x: 764, startPoint y: 169, endPoint x: 752, endPoint y: 176, distance: 13.0
click at [767, 171] on icon "button" at bounding box center [776, 174] width 18 height 18
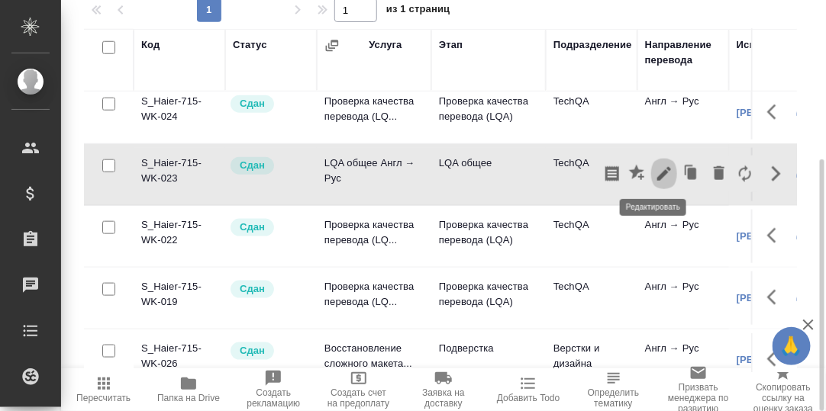
click at [657, 169] on icon "button" at bounding box center [664, 174] width 14 height 14
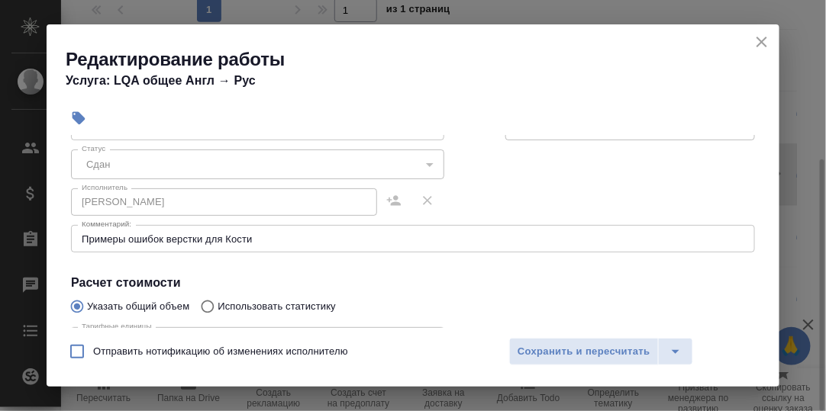
scroll to position [153, 0]
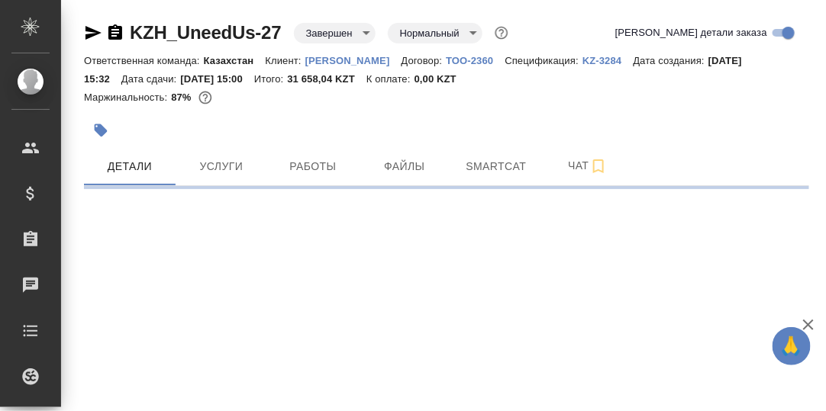
select select "RU"
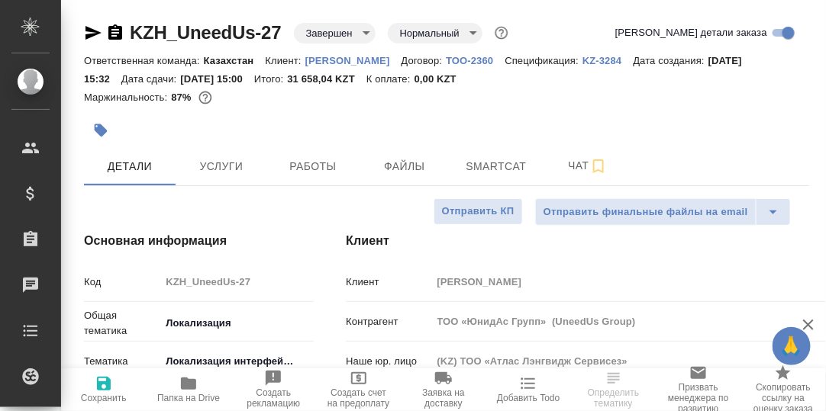
type textarea "x"
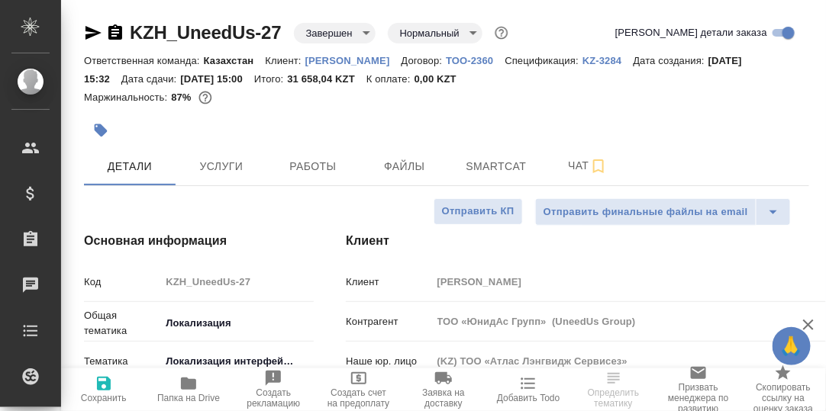
type textarea "x"
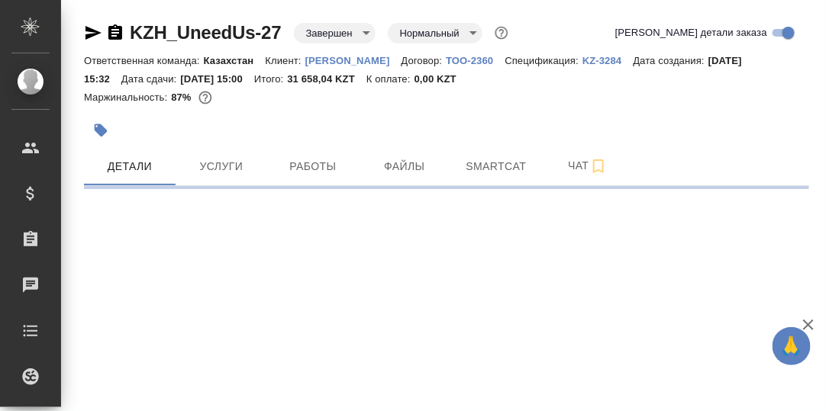
select select "RU"
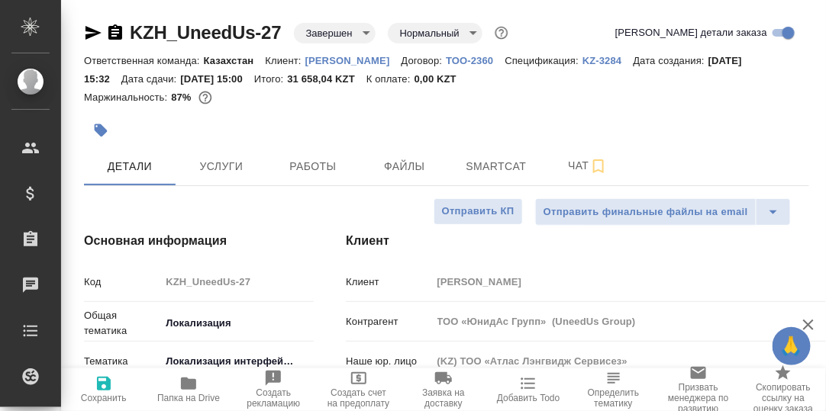
type textarea "x"
click at [316, 167] on span "Работы" at bounding box center [312, 166] width 73 height 19
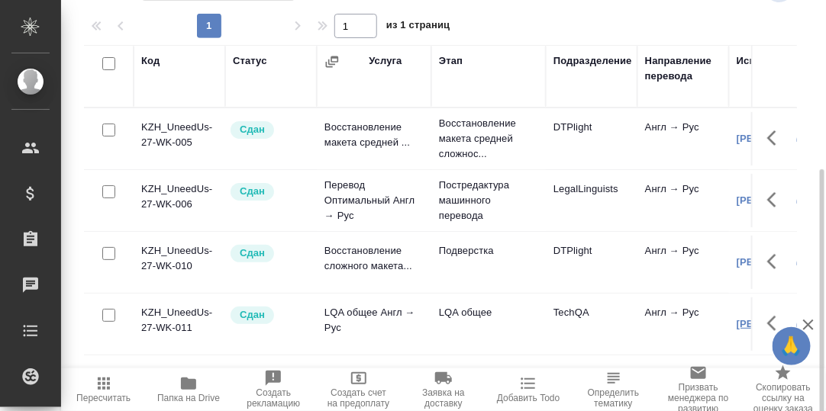
scroll to position [244, 0]
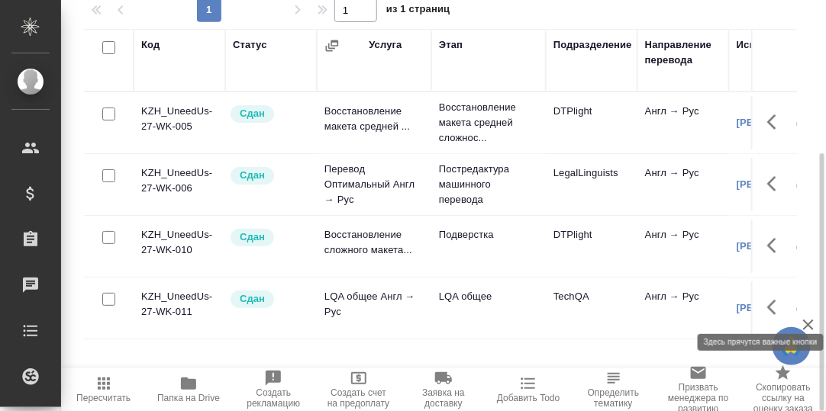
click at [770, 307] on button "button" at bounding box center [776, 307] width 37 height 37
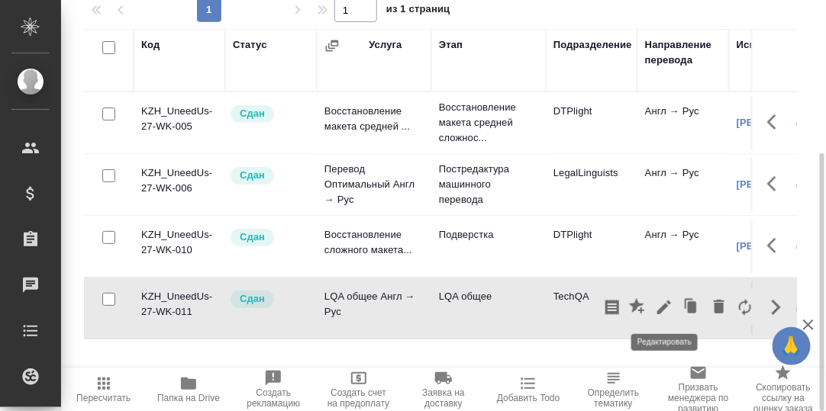
click at [661, 308] on icon "button" at bounding box center [664, 308] width 14 height 14
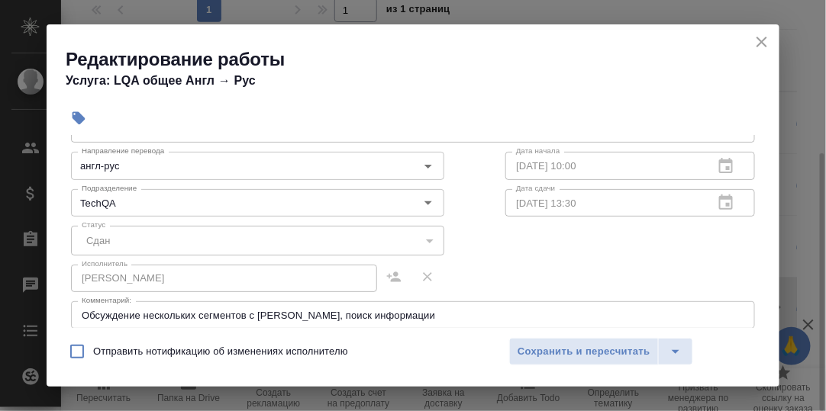
scroll to position [153, 0]
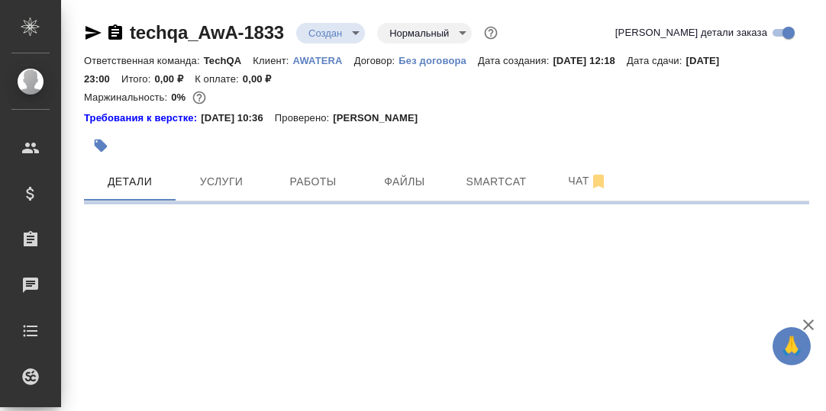
select select "RU"
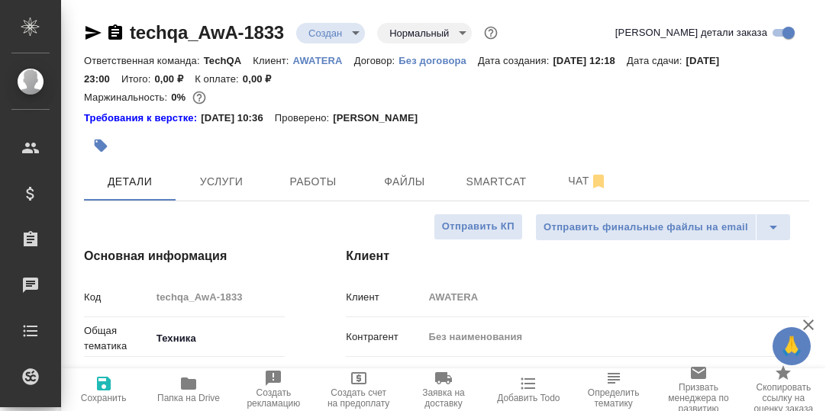
type textarea "x"
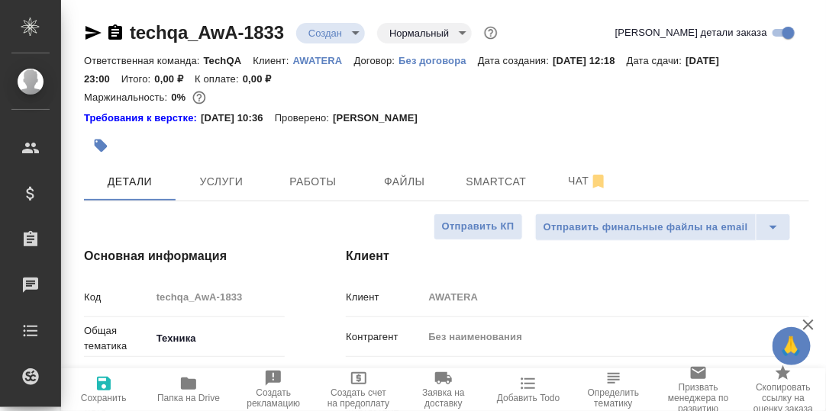
type textarea "x"
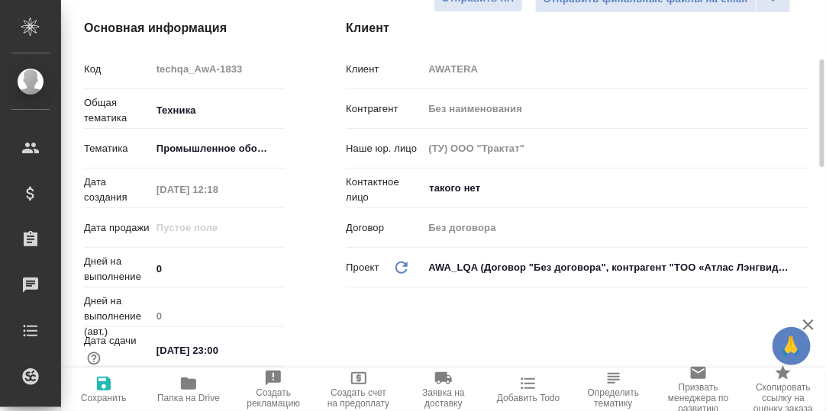
scroll to position [76, 0]
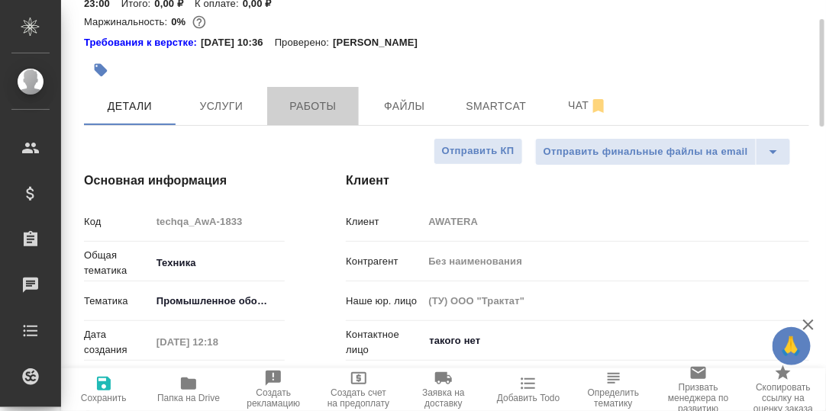
drag, startPoint x: 311, startPoint y: 96, endPoint x: 377, endPoint y: 146, distance: 82.9
click at [311, 99] on span "Работы" at bounding box center [312, 106] width 73 height 19
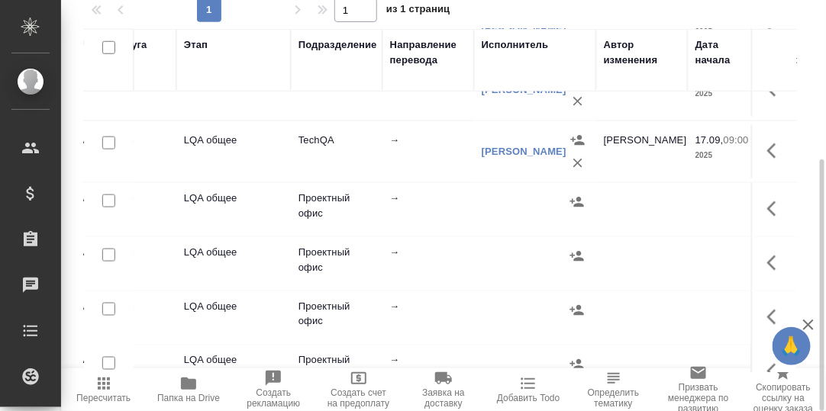
scroll to position [458, 260]
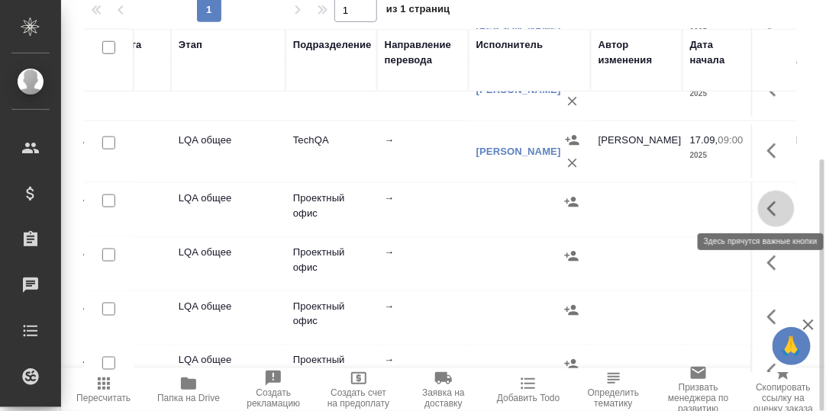
click at [767, 206] on icon "button" at bounding box center [776, 209] width 18 height 18
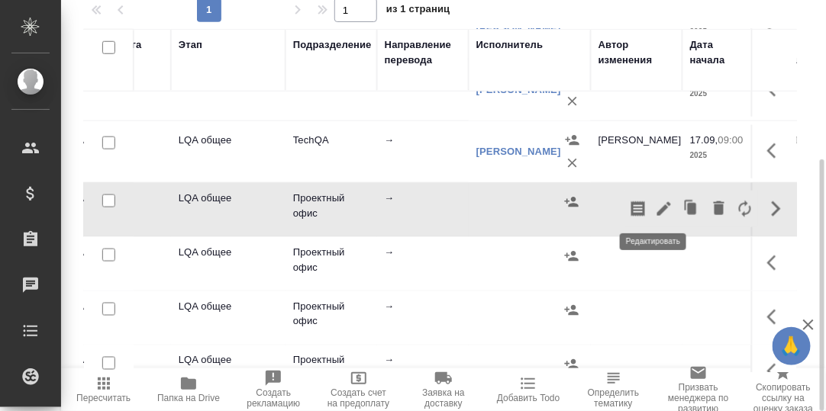
click at [657, 204] on icon "button" at bounding box center [664, 209] width 14 height 14
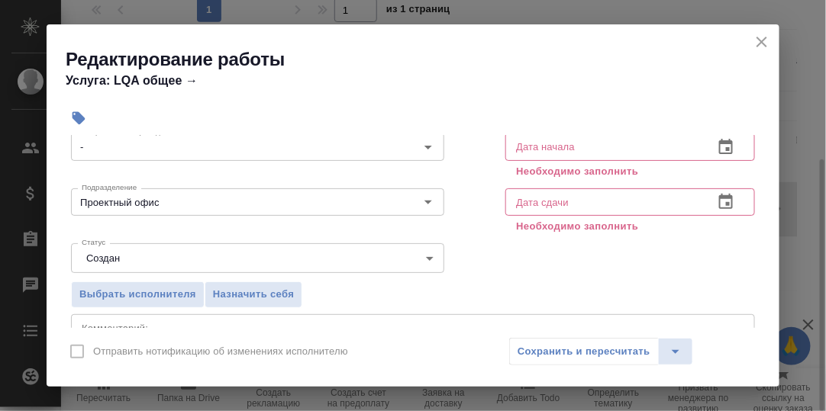
scroll to position [76, 0]
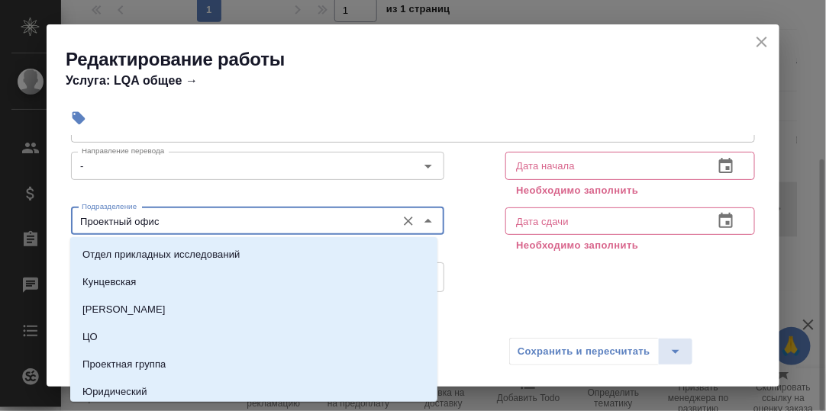
click at [215, 224] on input "Проектный офис" at bounding box center [232, 221] width 313 height 18
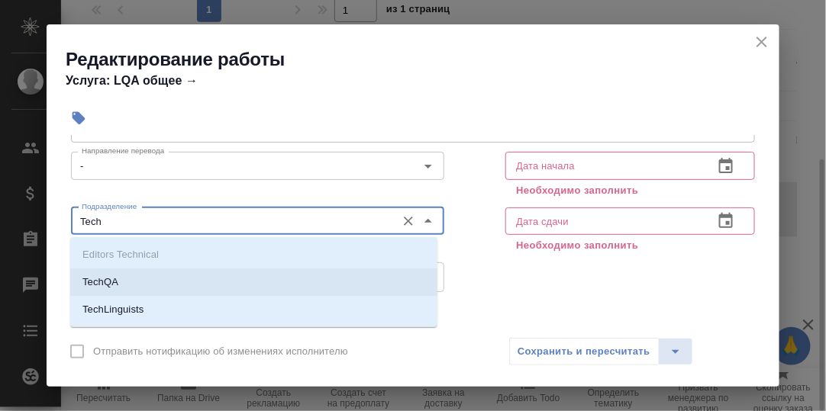
drag, startPoint x: 121, startPoint y: 282, endPoint x: 148, endPoint y: 280, distance: 27.6
click at [121, 282] on li "TechQA" at bounding box center [253, 282] width 367 height 27
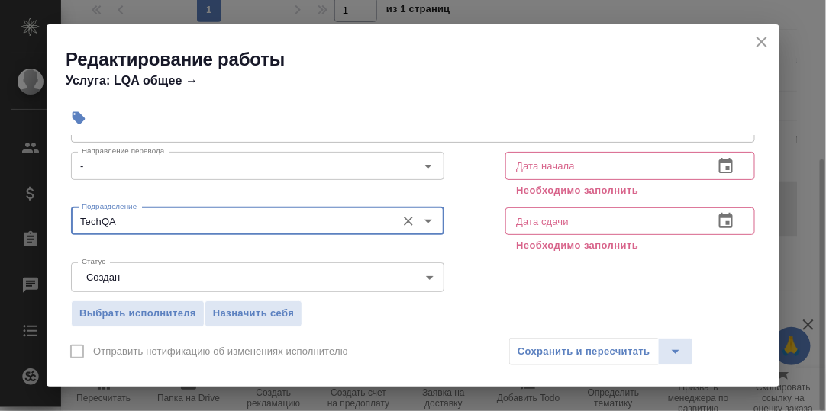
type input "TechQA"
click at [717, 166] on icon "button" at bounding box center [726, 166] width 18 height 18
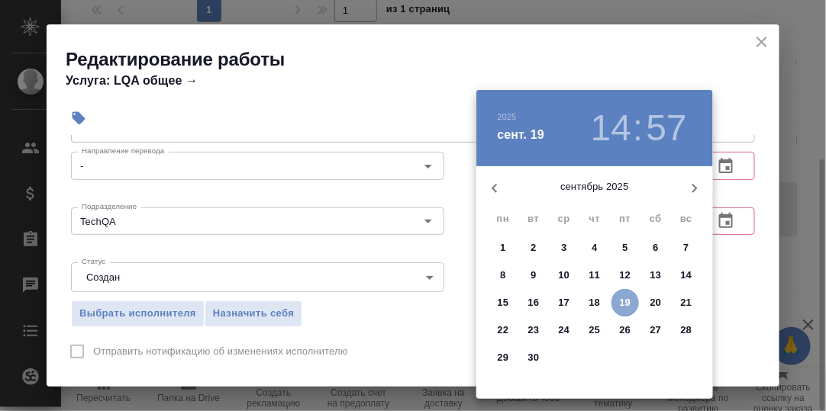
click at [622, 302] on p "19" at bounding box center [625, 302] width 11 height 15
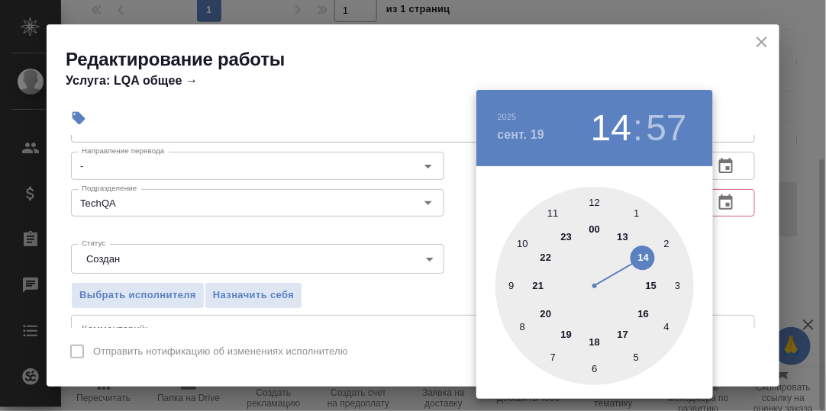
click at [709, 256] on div "00 1 2 3 4 5 6 7 8 9 10 11 12 13 14 15 16 17 18 19 20 21 22 23" at bounding box center [594, 286] width 237 height 198
click at [742, 247] on div at bounding box center [413, 205] width 826 height 411
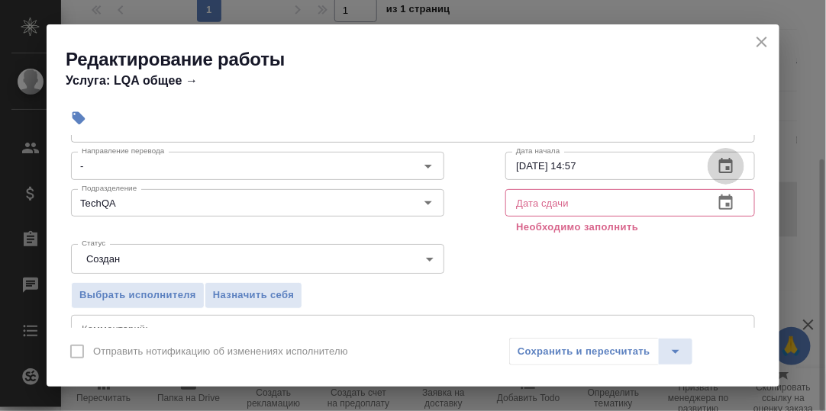
click at [719, 160] on icon "button" at bounding box center [726, 165] width 14 height 15
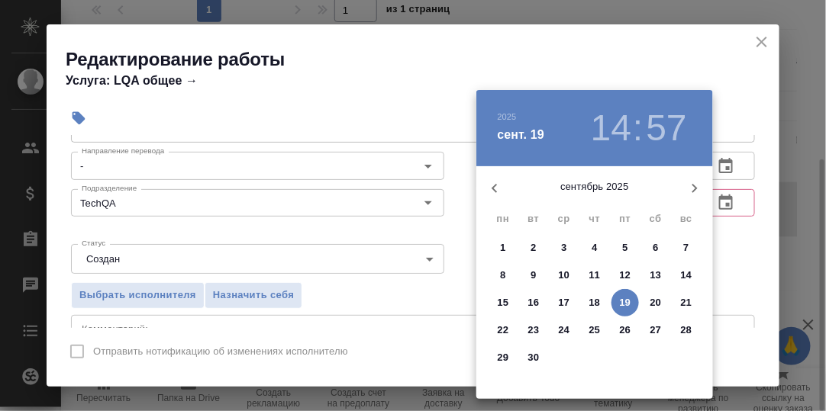
click at [594, 301] on p "18" at bounding box center [594, 302] width 11 height 15
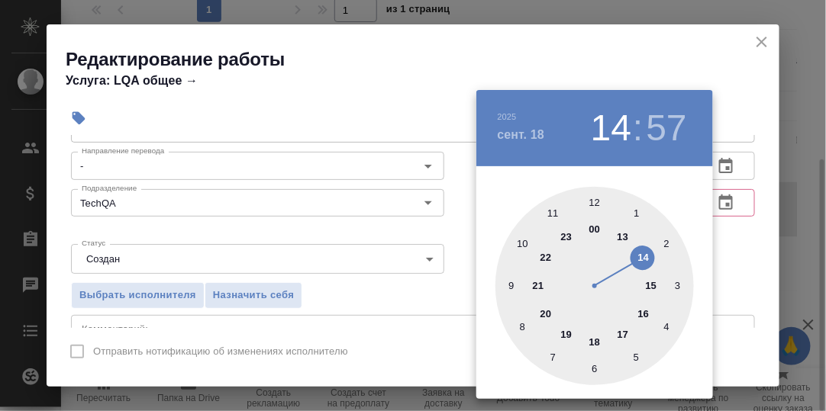
click at [512, 286] on div at bounding box center [594, 286] width 198 height 198
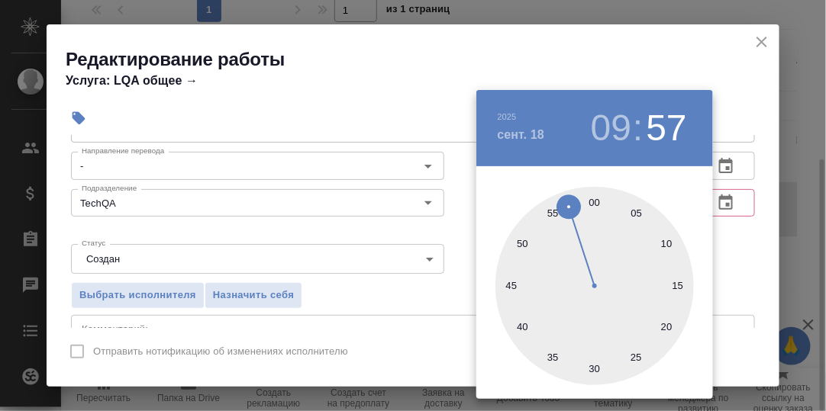
click at [593, 204] on div at bounding box center [594, 286] width 198 height 198
type input "[DATE] 09:00"
click at [738, 243] on div at bounding box center [413, 205] width 826 height 411
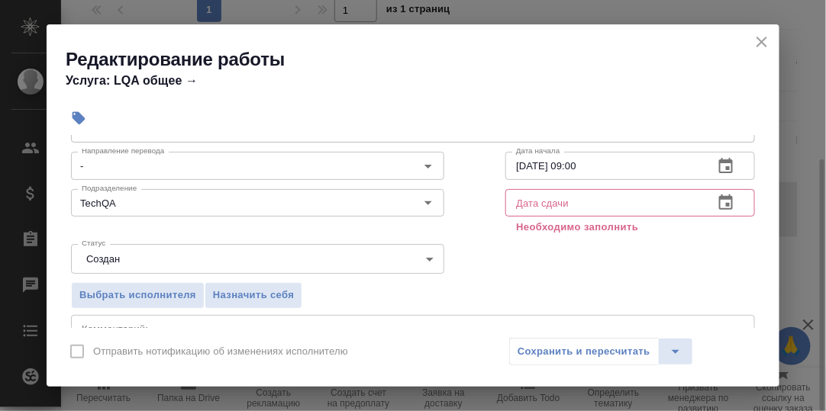
click at [719, 198] on icon "button" at bounding box center [726, 202] width 14 height 15
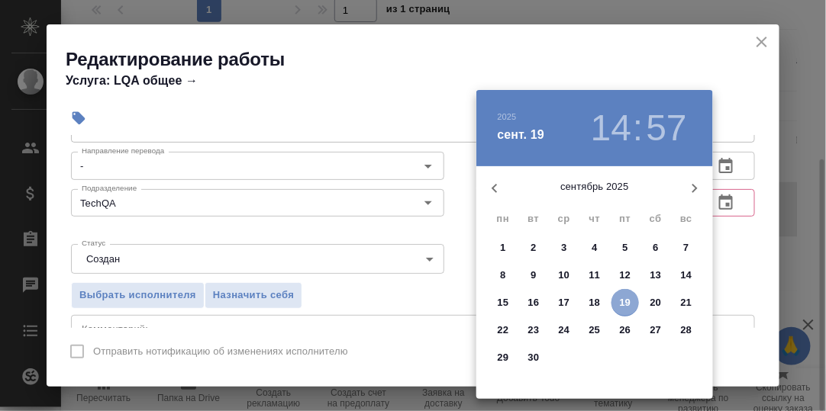
click at [623, 302] on p "19" at bounding box center [625, 302] width 11 height 15
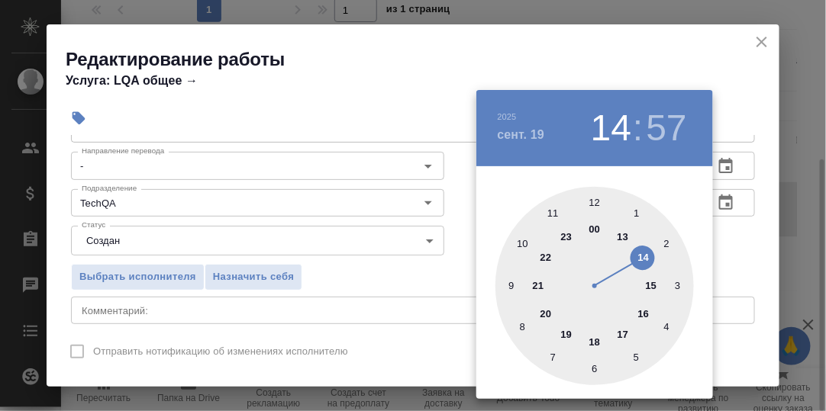
click at [644, 258] on div at bounding box center [594, 286] width 198 height 198
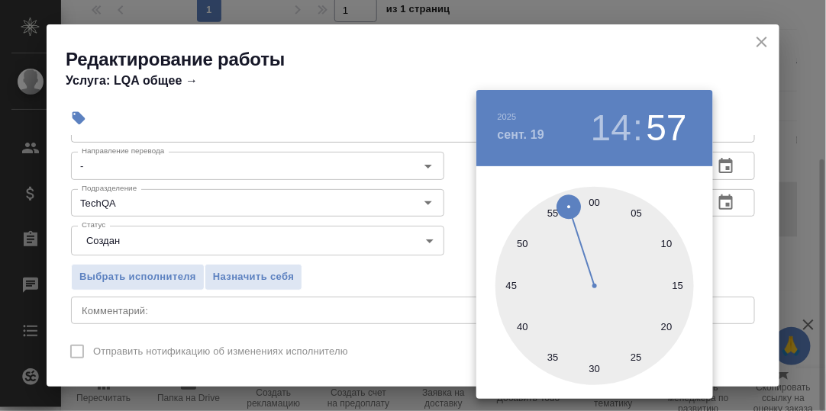
click at [594, 202] on div at bounding box center [594, 286] width 198 height 198
type input "19.09.2025 14:00"
click at [734, 253] on div at bounding box center [413, 205] width 826 height 411
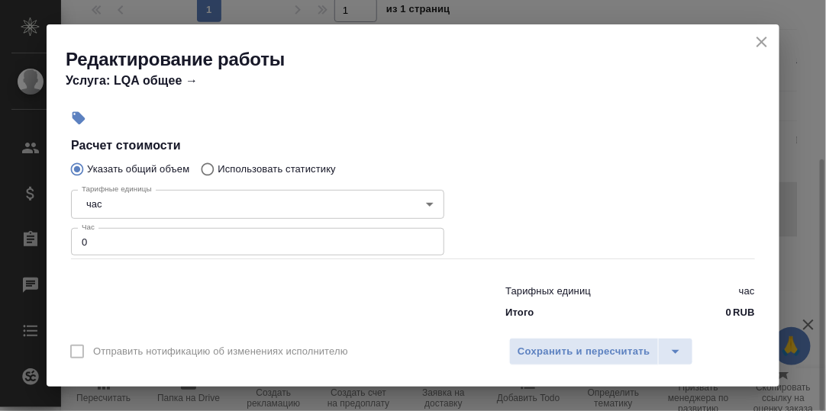
scroll to position [305, 0]
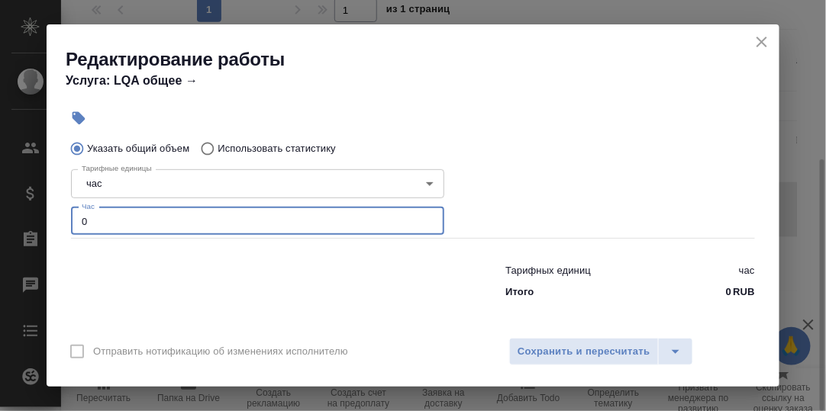
drag, startPoint x: 93, startPoint y: 220, endPoint x: 37, endPoint y: 220, distance: 56.5
click at [37, 220] on div "Редактирование работы Услуга: LQA общее → Параметры Файлы Вид работ LQA общее В…" at bounding box center [413, 205] width 826 height 411
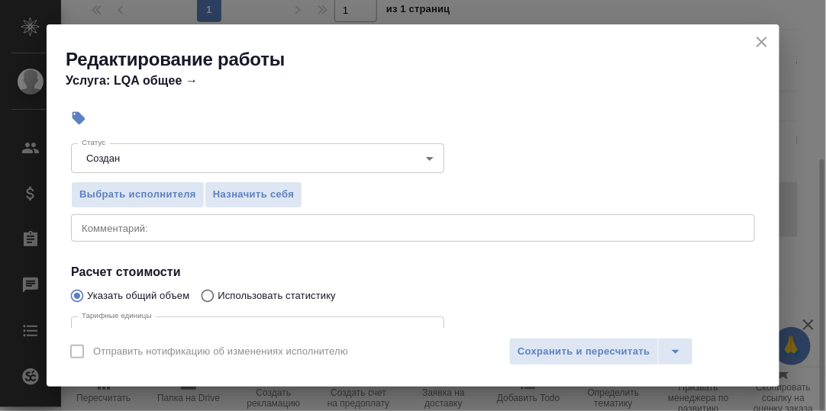
scroll to position [76, 0]
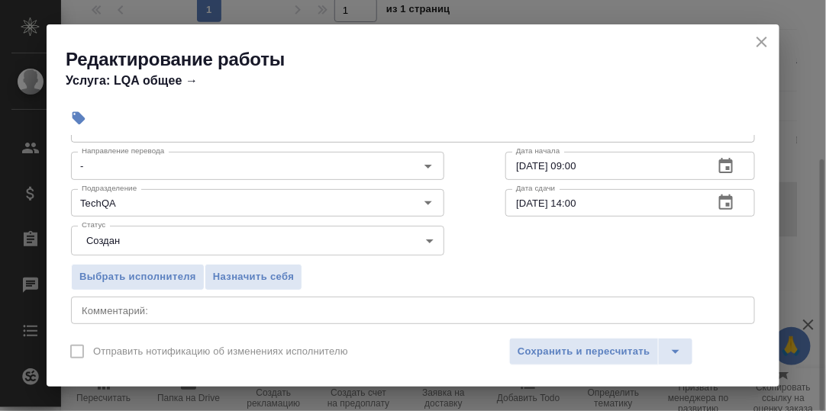
type input "2"
click at [150, 314] on div "x Комментарий:" at bounding box center [413, 310] width 684 height 27
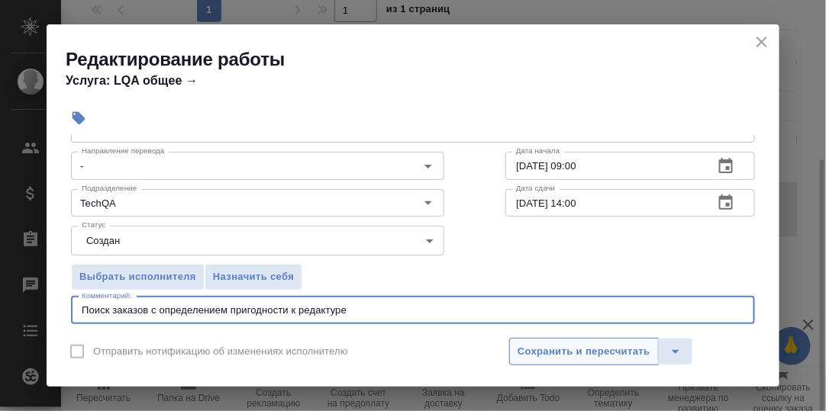
type textarea "Поиск заказов с определением пригодности к редактуре"
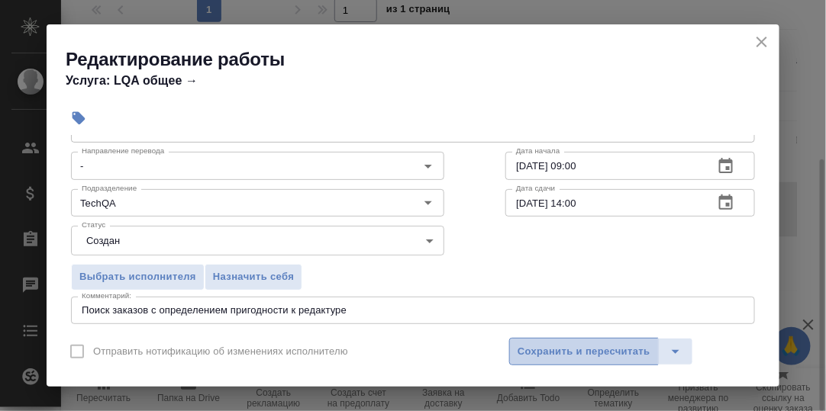
click at [596, 347] on span "Сохранить и пересчитать" at bounding box center [583, 352] width 133 height 18
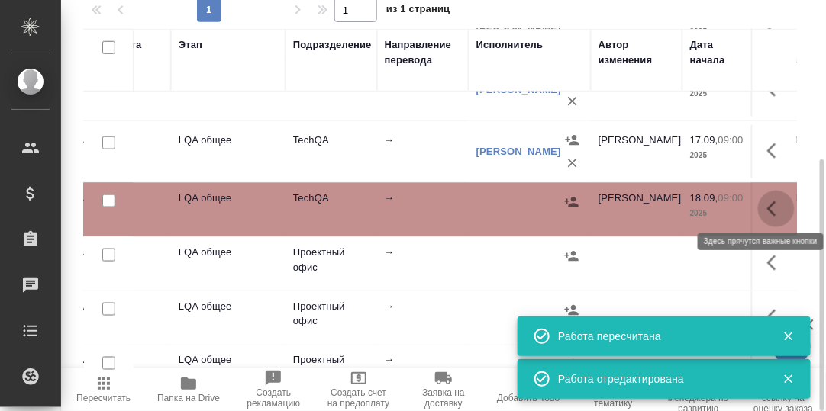
drag, startPoint x: 756, startPoint y: 201, endPoint x: 750, endPoint y: 207, distance: 8.6
click at [767, 201] on icon "button" at bounding box center [776, 209] width 18 height 18
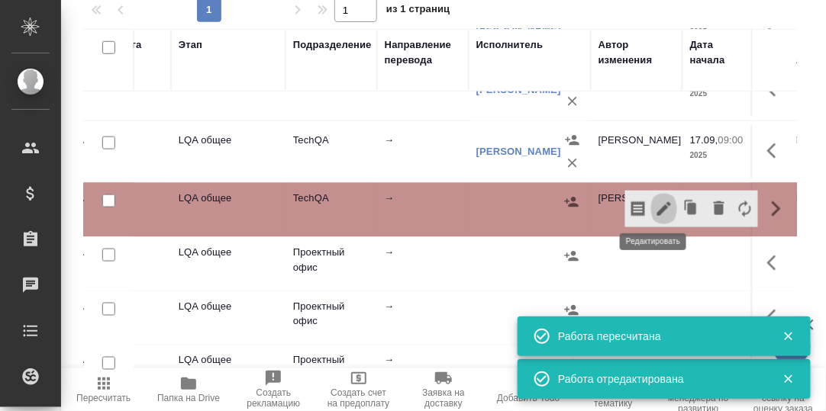
click at [657, 204] on icon "button" at bounding box center [664, 209] width 14 height 14
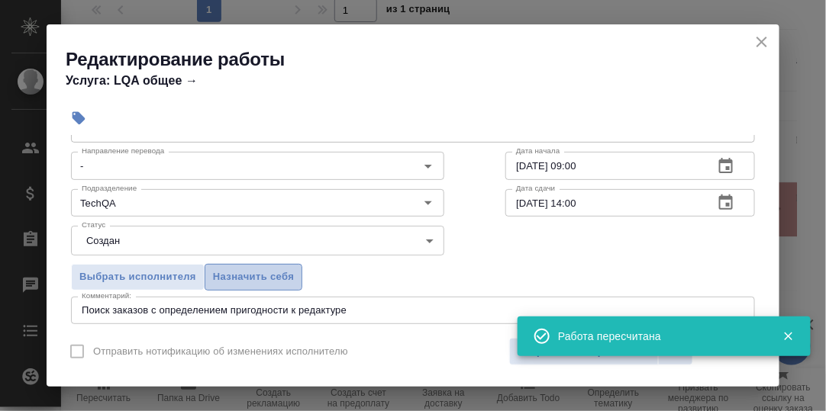
click at [271, 271] on span "Назначить себя" at bounding box center [253, 278] width 81 height 18
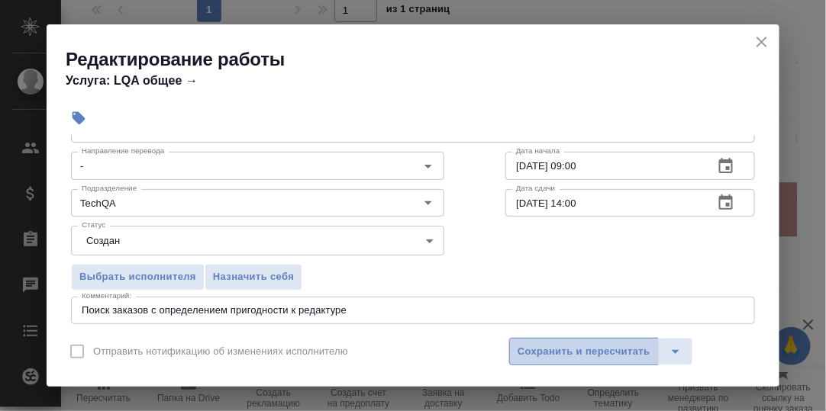
click at [561, 353] on span "Сохранить и пересчитать" at bounding box center [583, 352] width 133 height 18
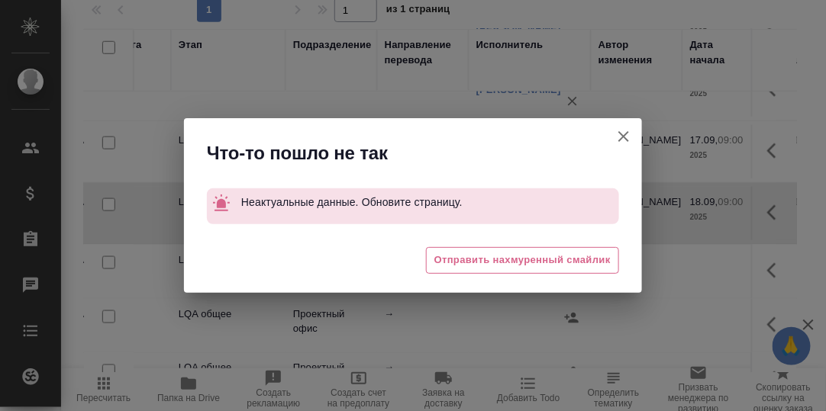
click at [620, 141] on icon "button" at bounding box center [623, 136] width 18 height 18
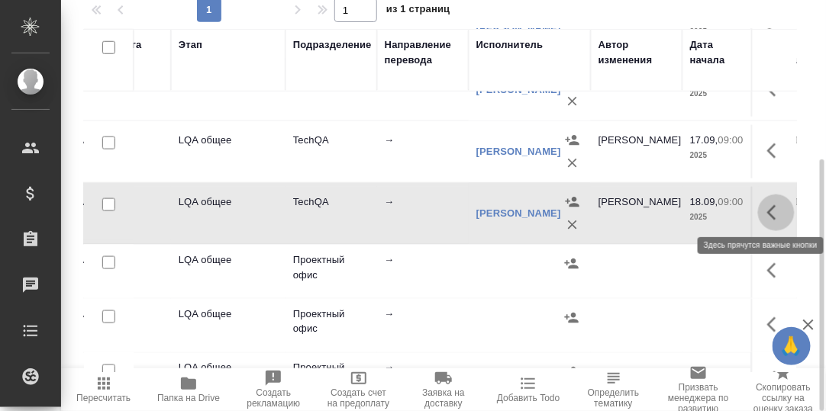
click at [767, 209] on icon "button" at bounding box center [776, 213] width 18 height 18
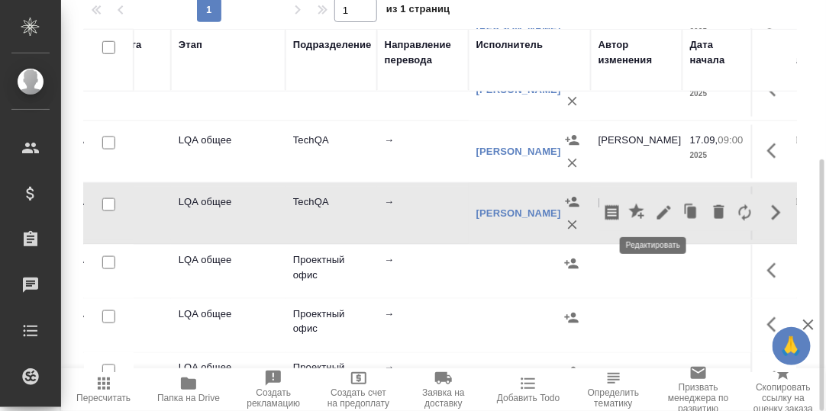
click at [655, 212] on icon "button" at bounding box center [664, 213] width 18 height 18
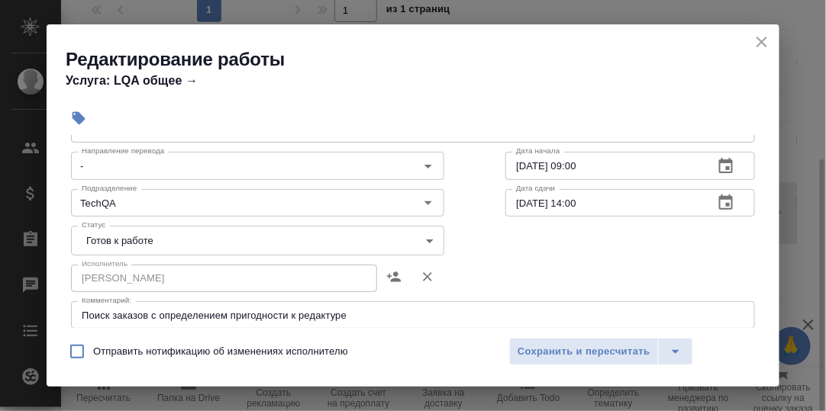
click at [425, 239] on body "🙏 .cls-1 fill:#fff; AWATERA Румянцева Дарья d.rumyantseva Клиенты Спецификации …" at bounding box center [413, 205] width 826 height 411
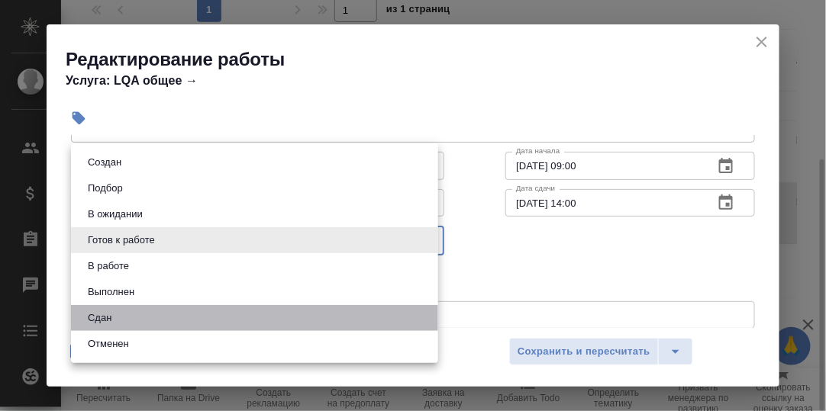
drag, startPoint x: 124, startPoint y: 314, endPoint x: 166, endPoint y: 313, distance: 42.0
click at [124, 316] on li "Сдан" at bounding box center [254, 318] width 367 height 26
type input "closed"
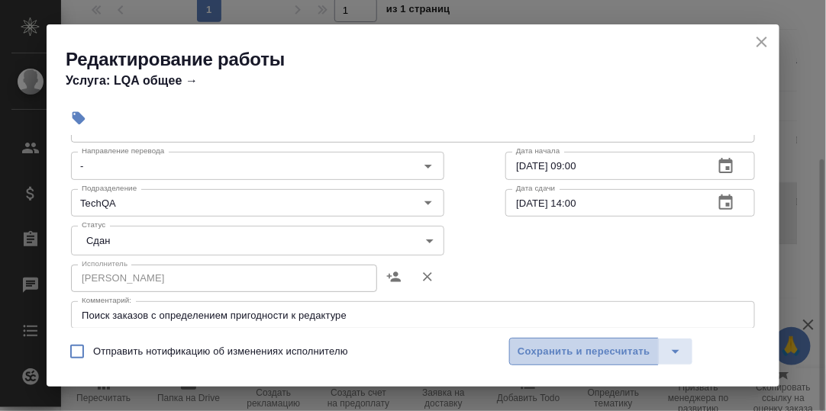
click at [551, 350] on span "Сохранить и пересчитать" at bounding box center [583, 352] width 133 height 18
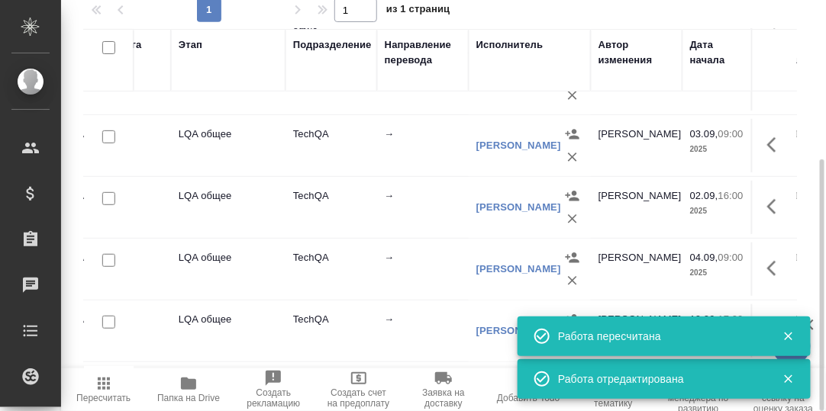
scroll to position [0, 260]
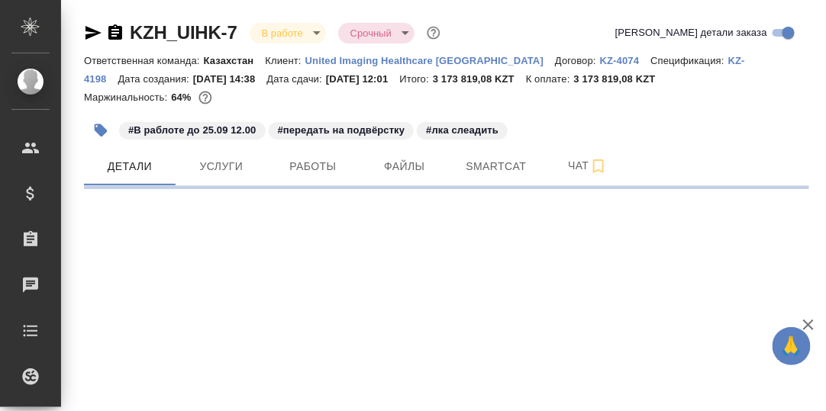
select select "RU"
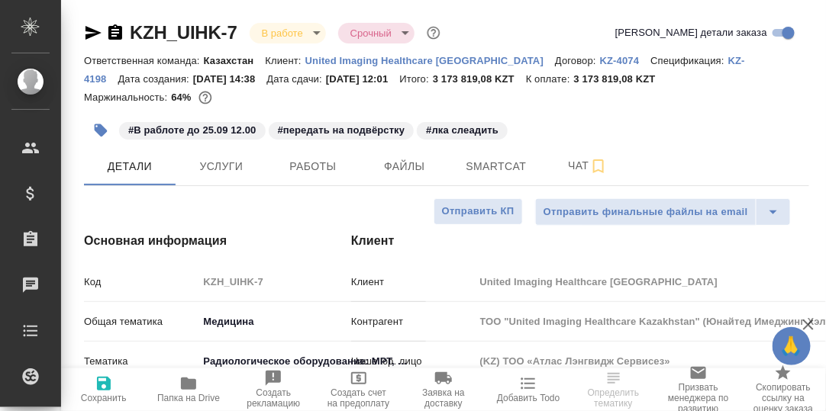
type textarea "x"
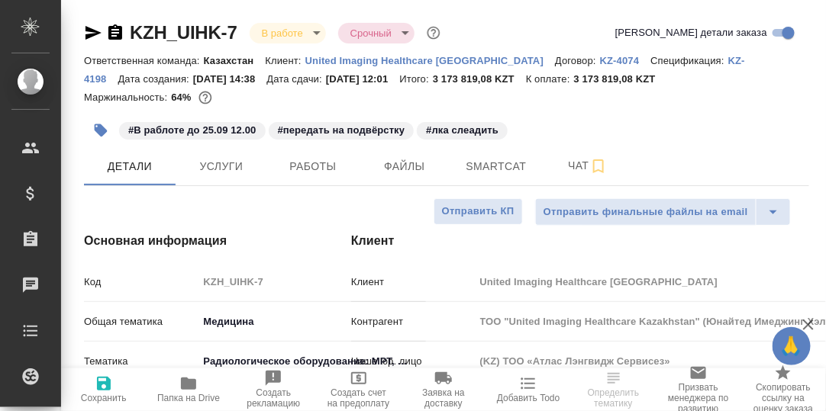
type textarea "x"
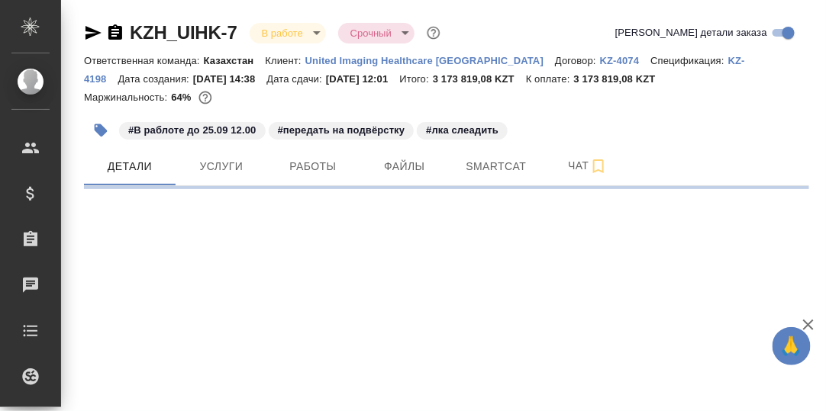
select select "RU"
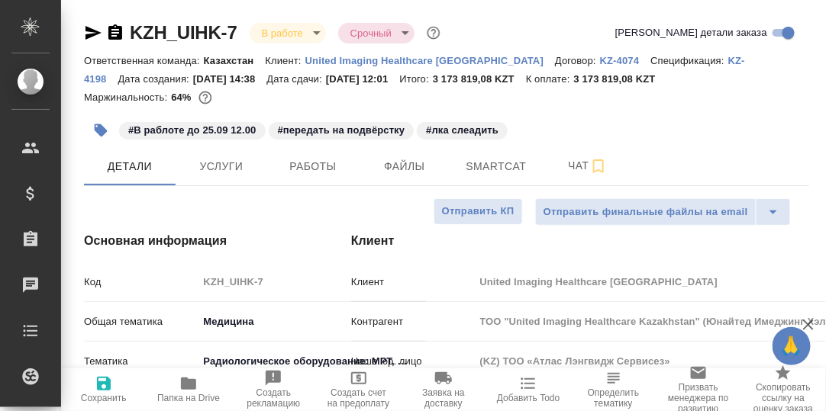
type textarea "x"
click at [487, 169] on span "Smartcat" at bounding box center [495, 166] width 73 height 19
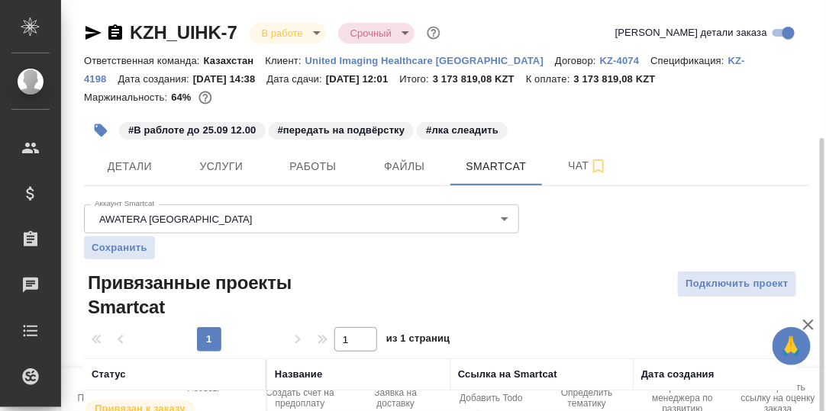
scroll to position [84, 0]
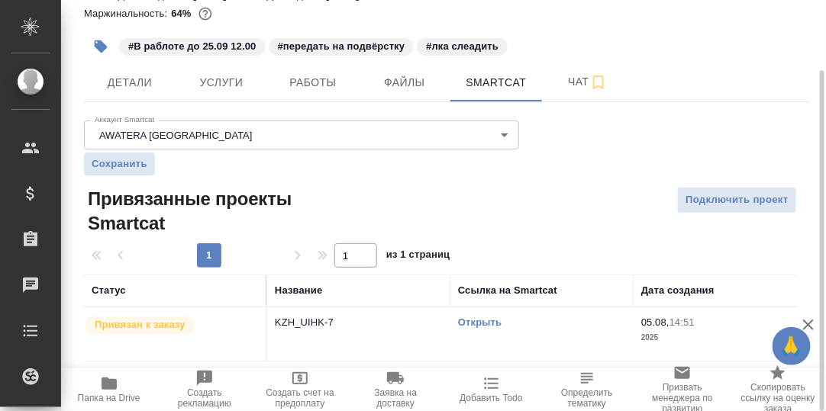
click at [484, 319] on link "Открыть" at bounding box center [479, 322] width 43 height 11
